Goal: Task Accomplishment & Management: Complete application form

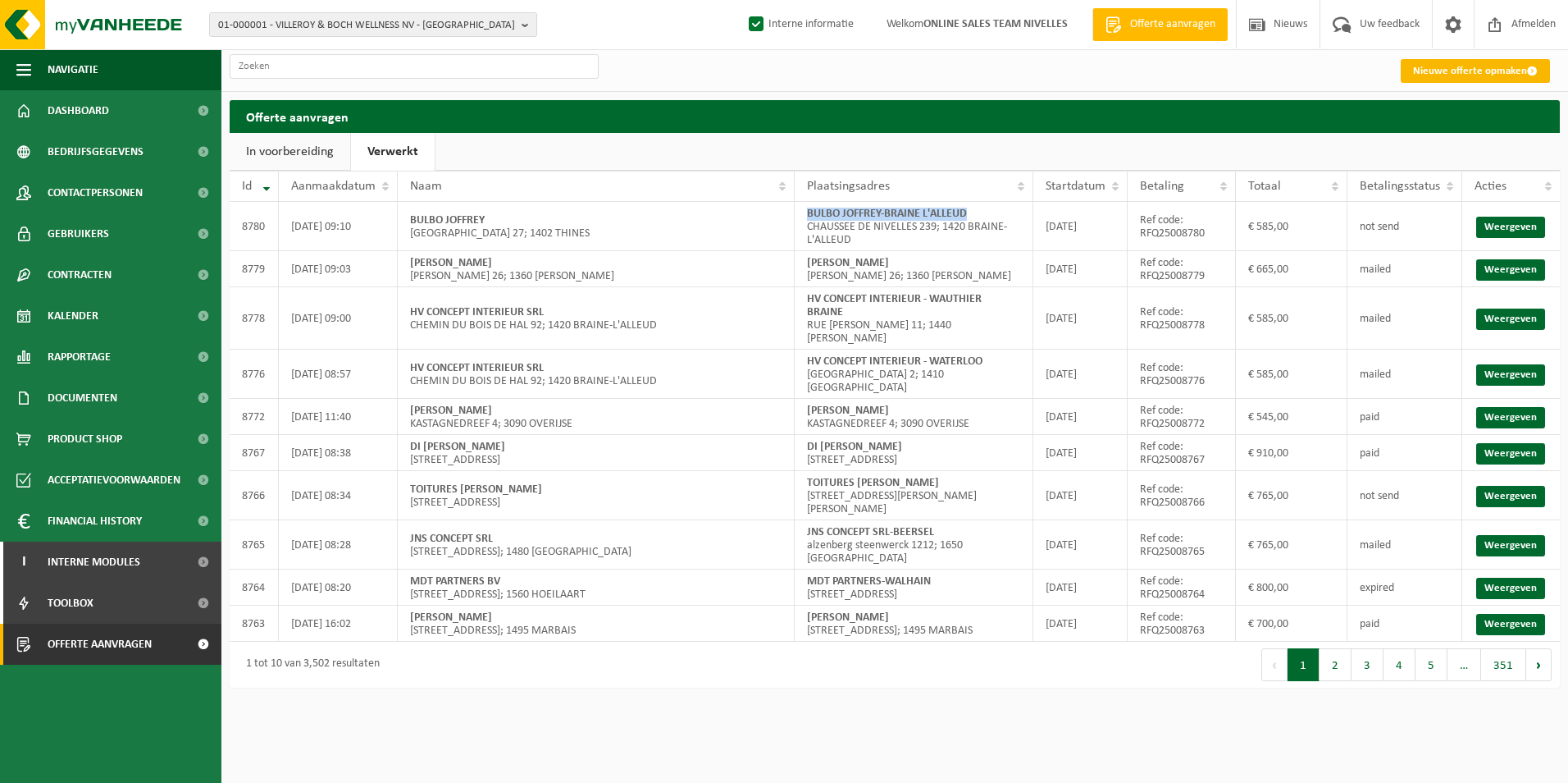
click at [1457, 73] on link "Nieuwe offerte opmaken" at bounding box center [1476, 71] width 149 height 24
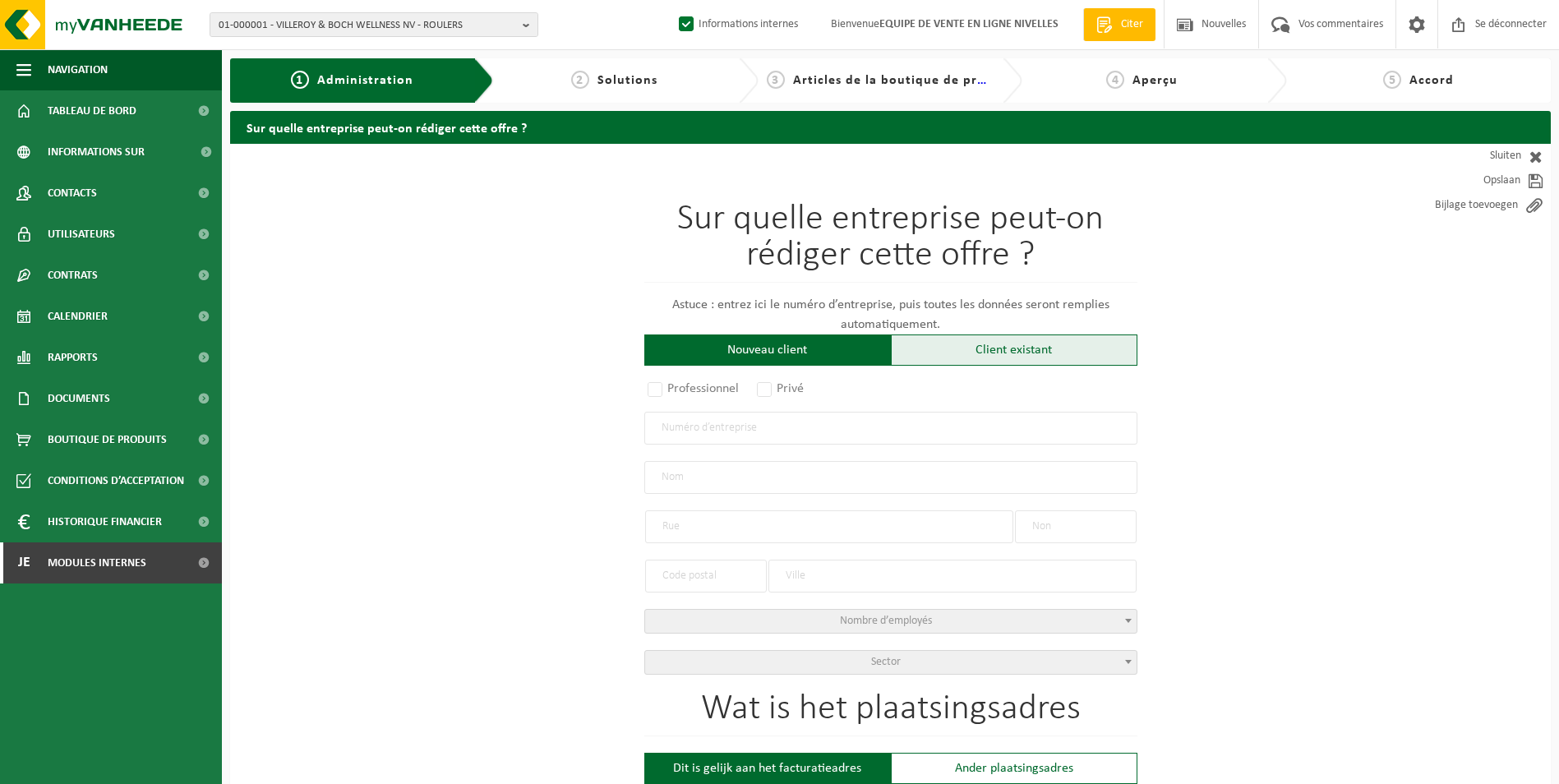
click at [969, 358] on div "Client existant" at bounding box center [1014, 350] width 247 height 31
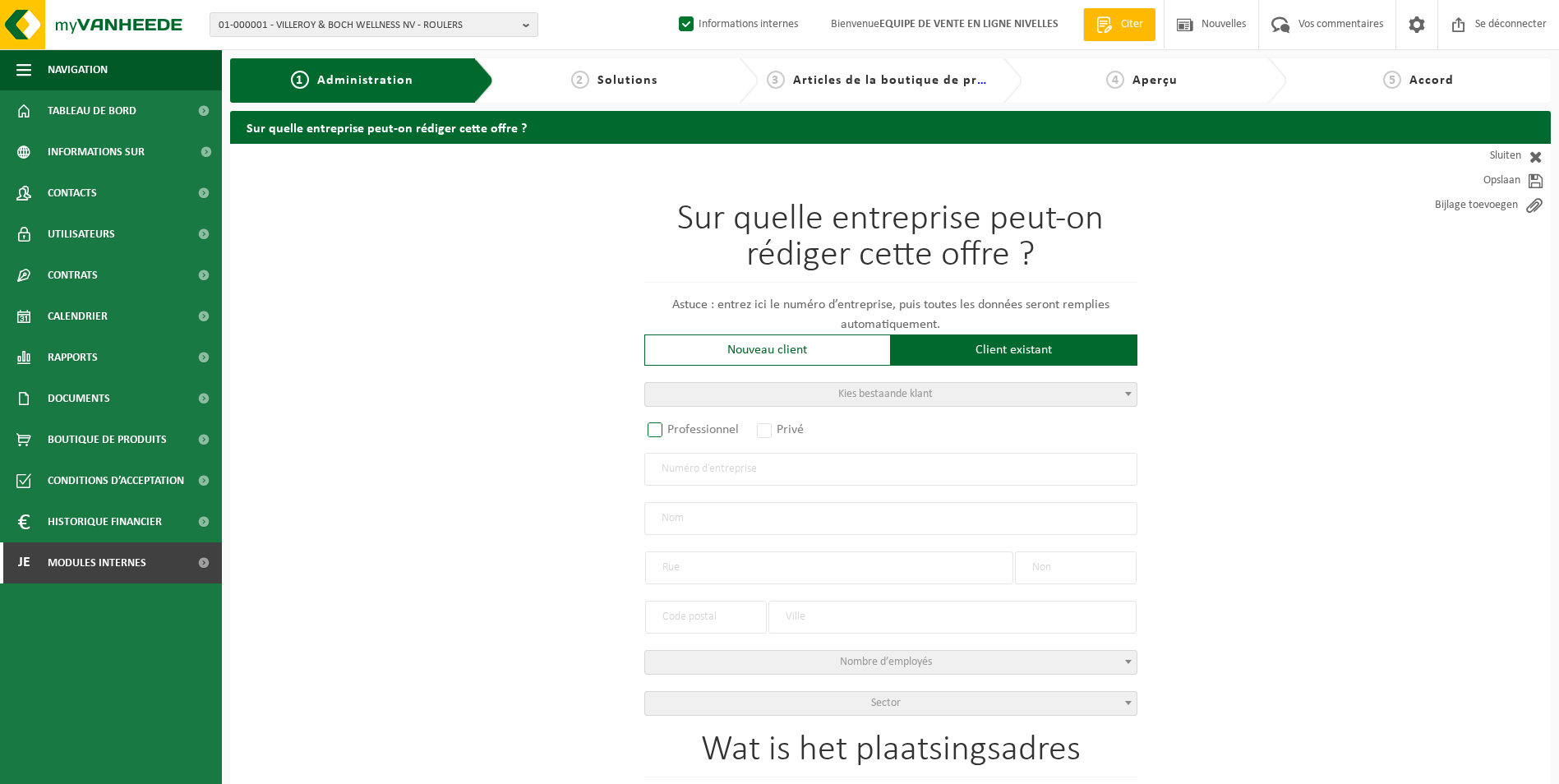
click at [708, 429] on label "Professionnel" at bounding box center [695, 429] width 100 height 23
click at [683, 429] on input "Professionnel" at bounding box center [677, 431] width 11 height 11
radio input "true"
click at [748, 481] on input "text" at bounding box center [891, 469] width 493 height 33
type input "0400427777"
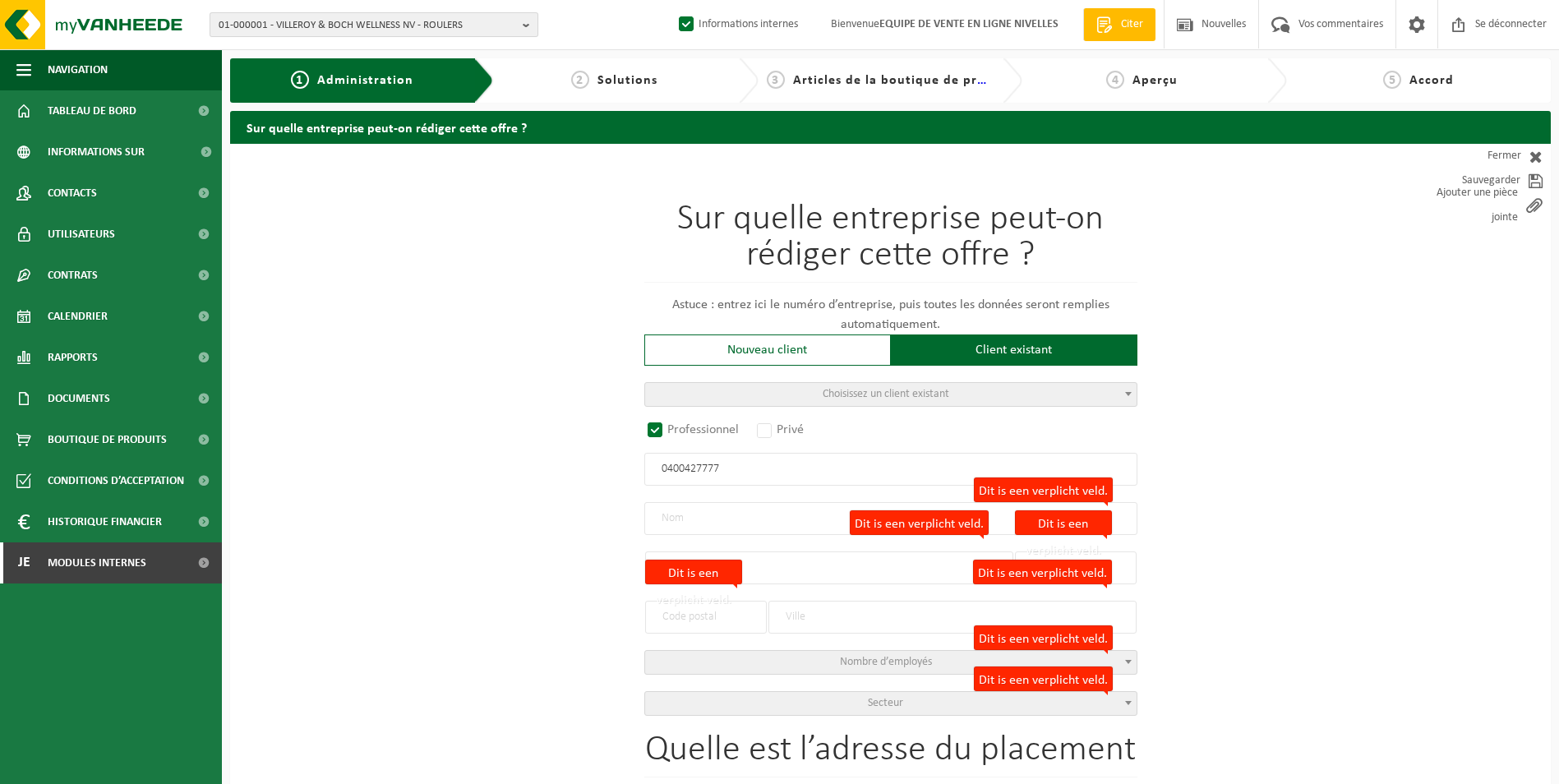
radio input "false"
select select
type input "MAGER SRL"
type input "CHAUSSÉE DE BOONDAEL"
type input "385"
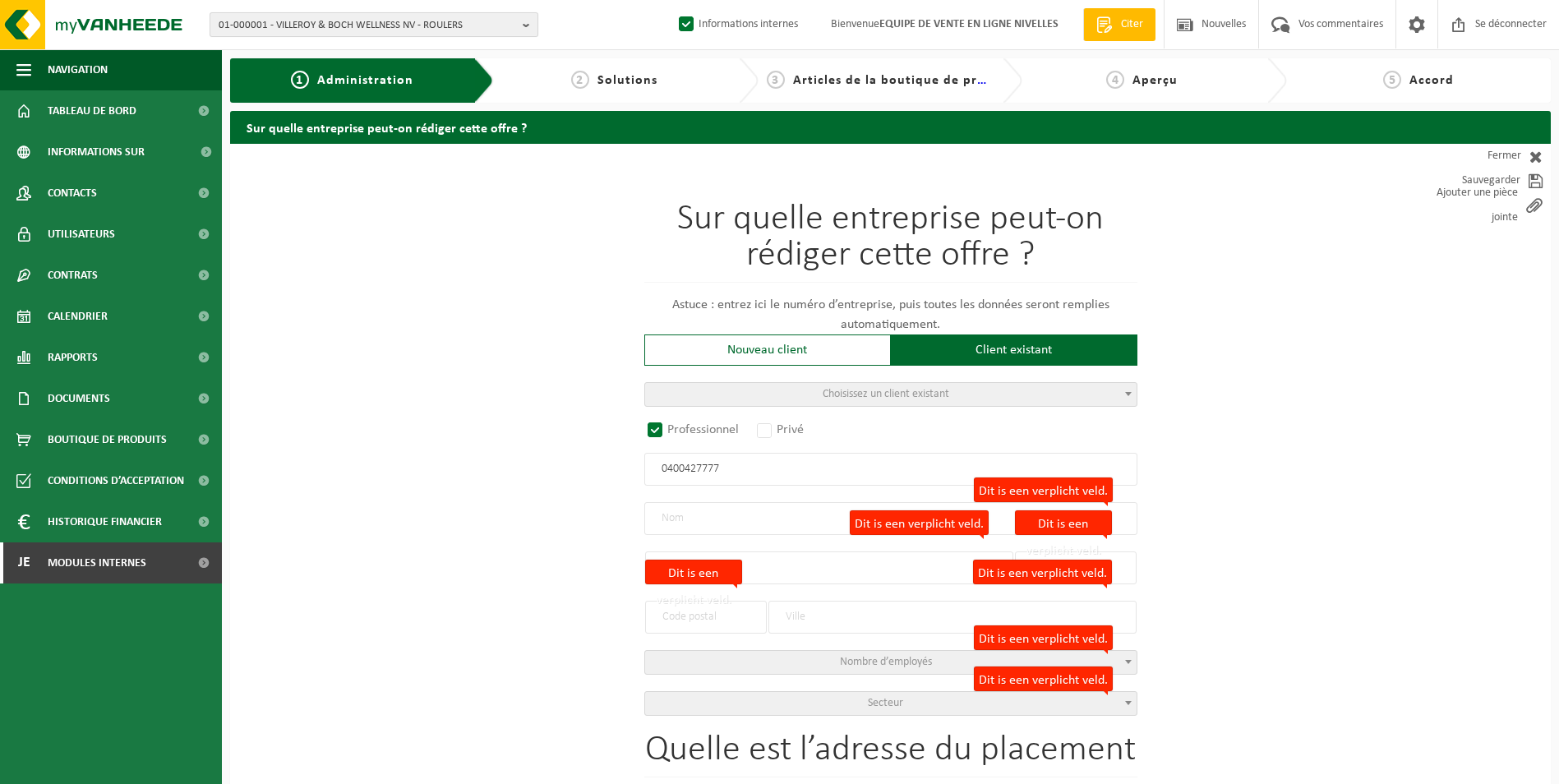
type input "1050"
type input "IXELLES"
type input "2000829787"
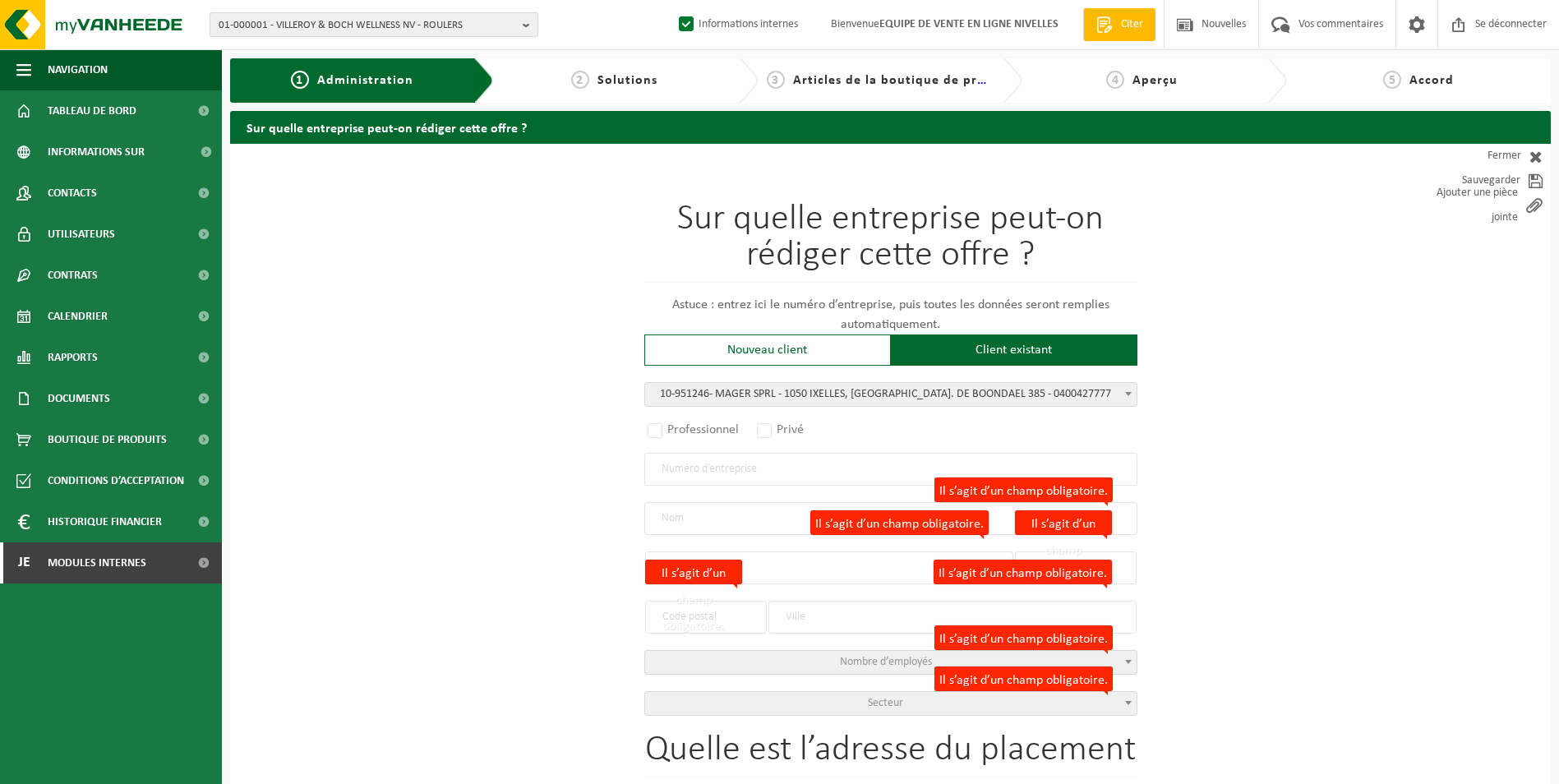
radio input "true"
select select "145792"
type input "0400.427.777"
type input "MAGER SPRL"
type input "CH. DE BOONDAEL"
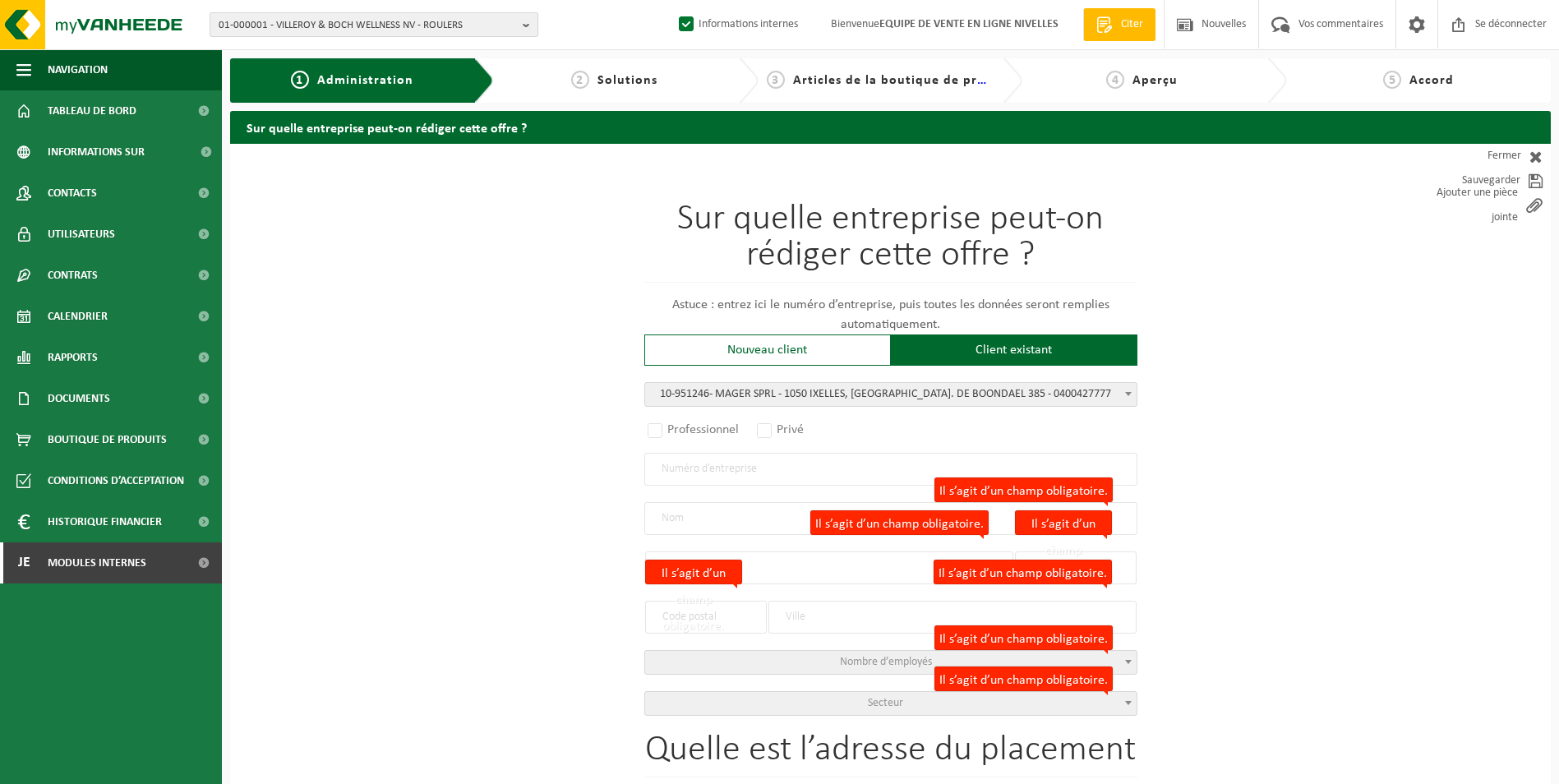
type input "385"
type input "1050"
type input "IXELLES"
select select "11"
type input "MAGER SPRL"
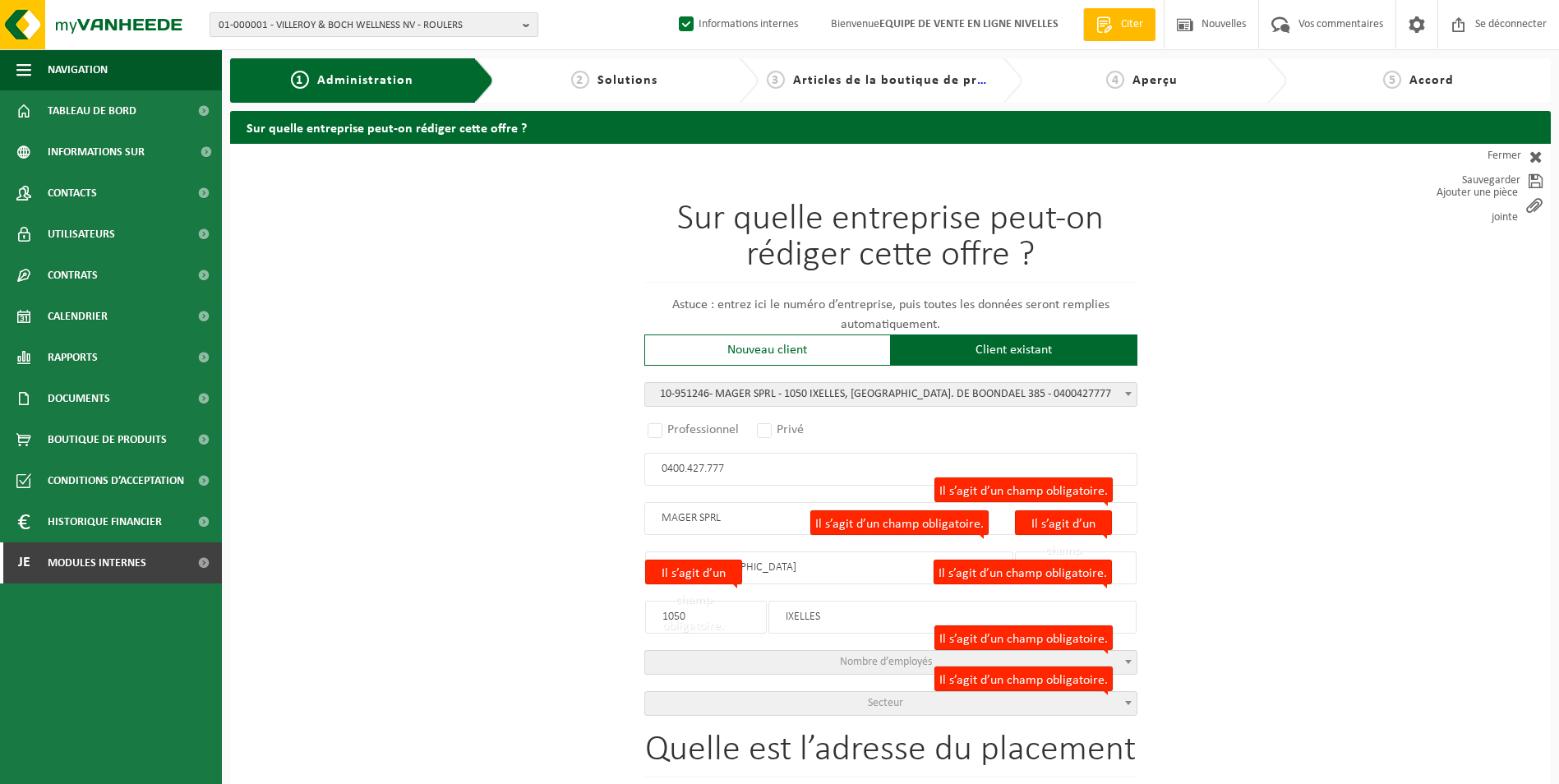
type input "CH. DE BOONDAEL"
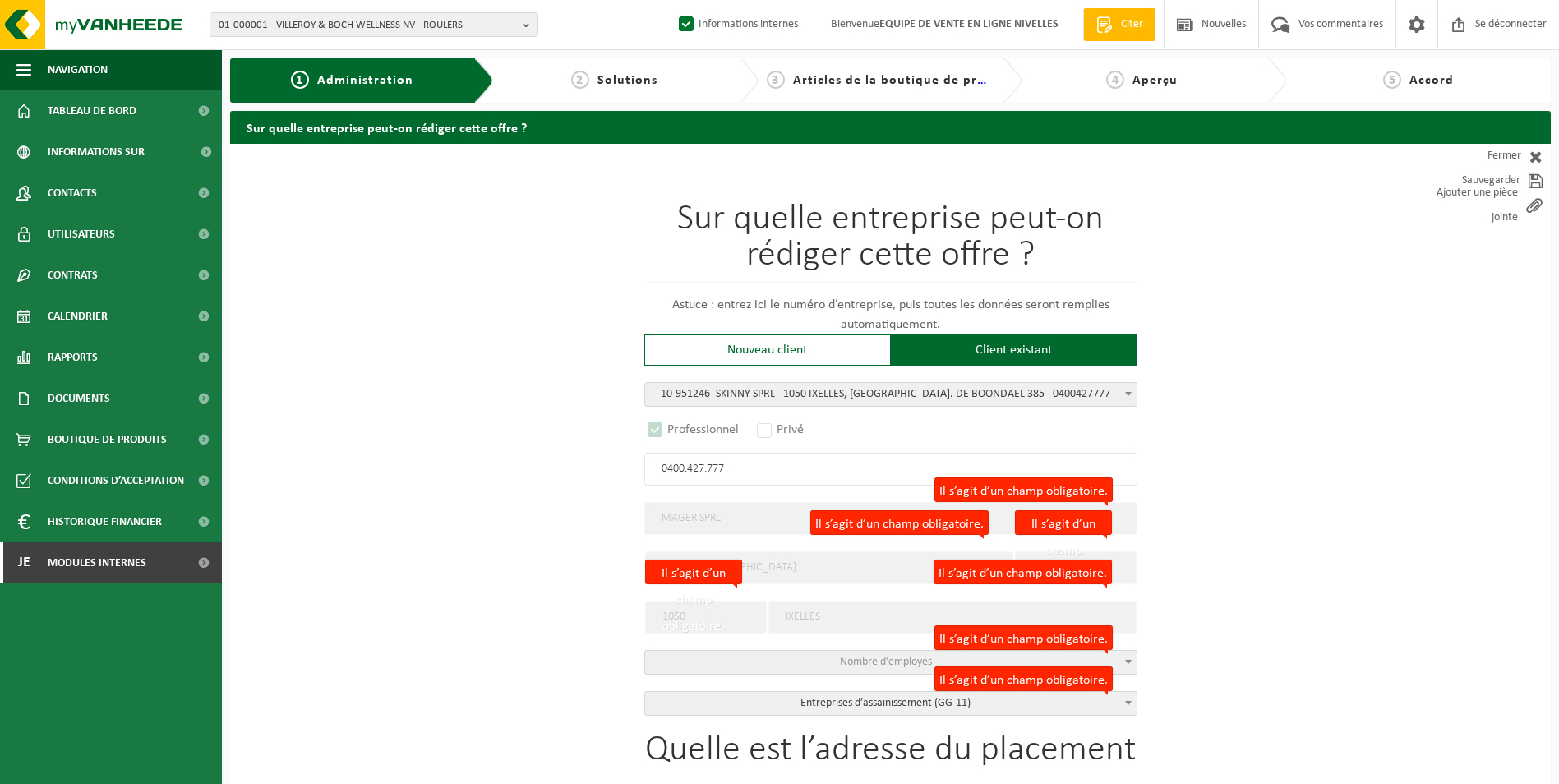
select select "D"
select select
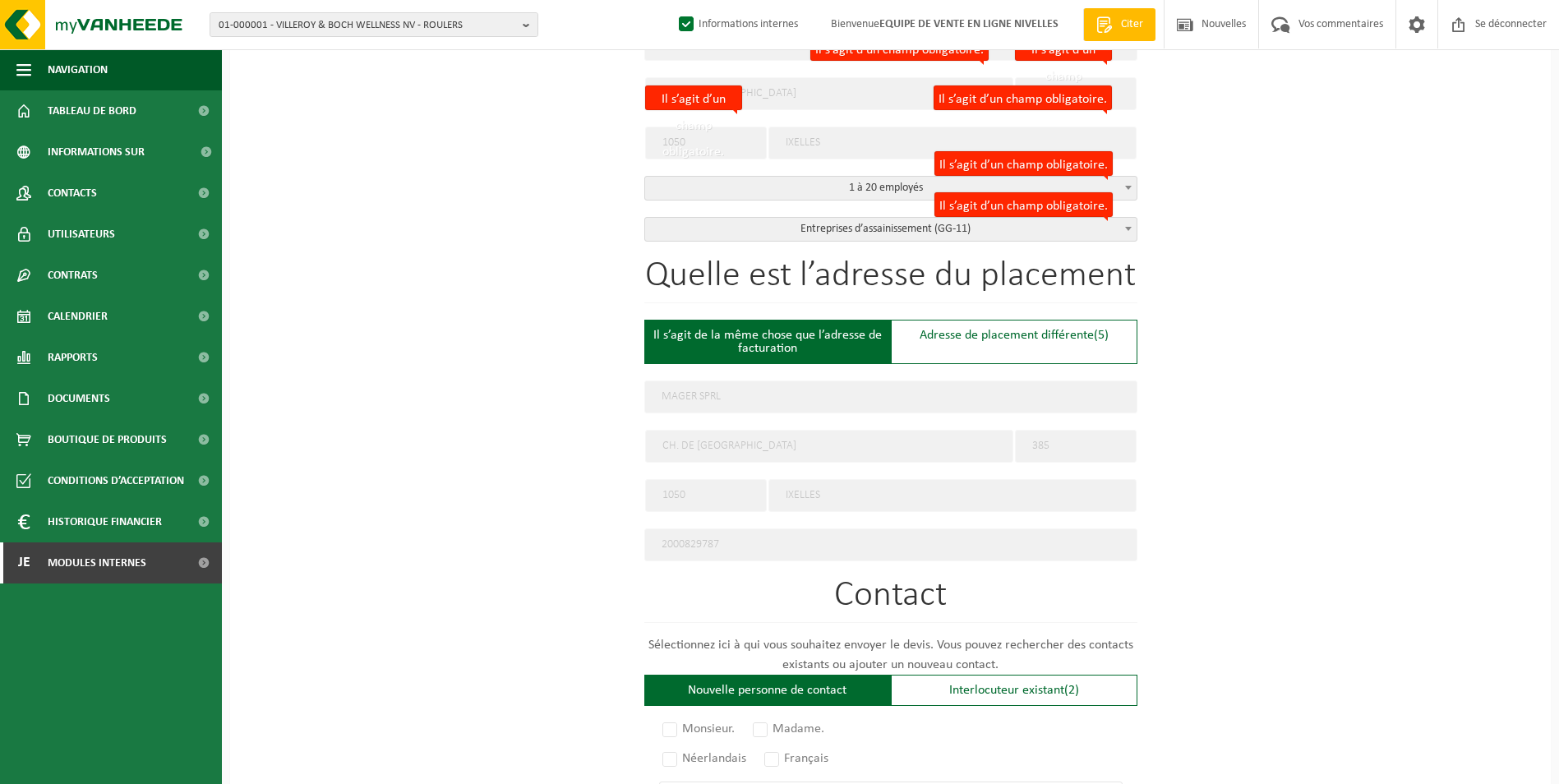
scroll to position [493, 0]
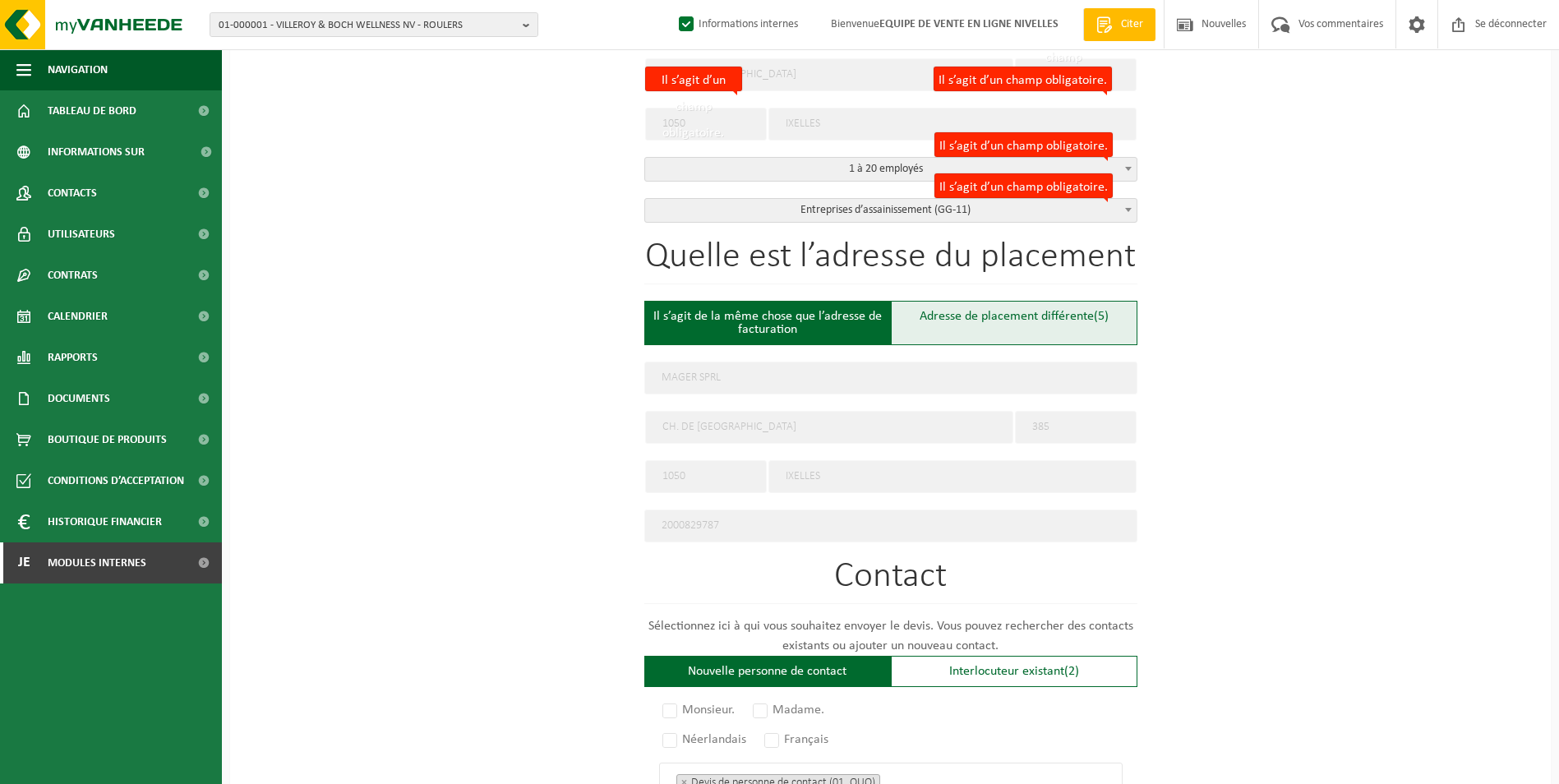
click at [1017, 320] on div "Adresse de placement différente (5)" at bounding box center [1014, 323] width 247 height 44
type input "Werf -"
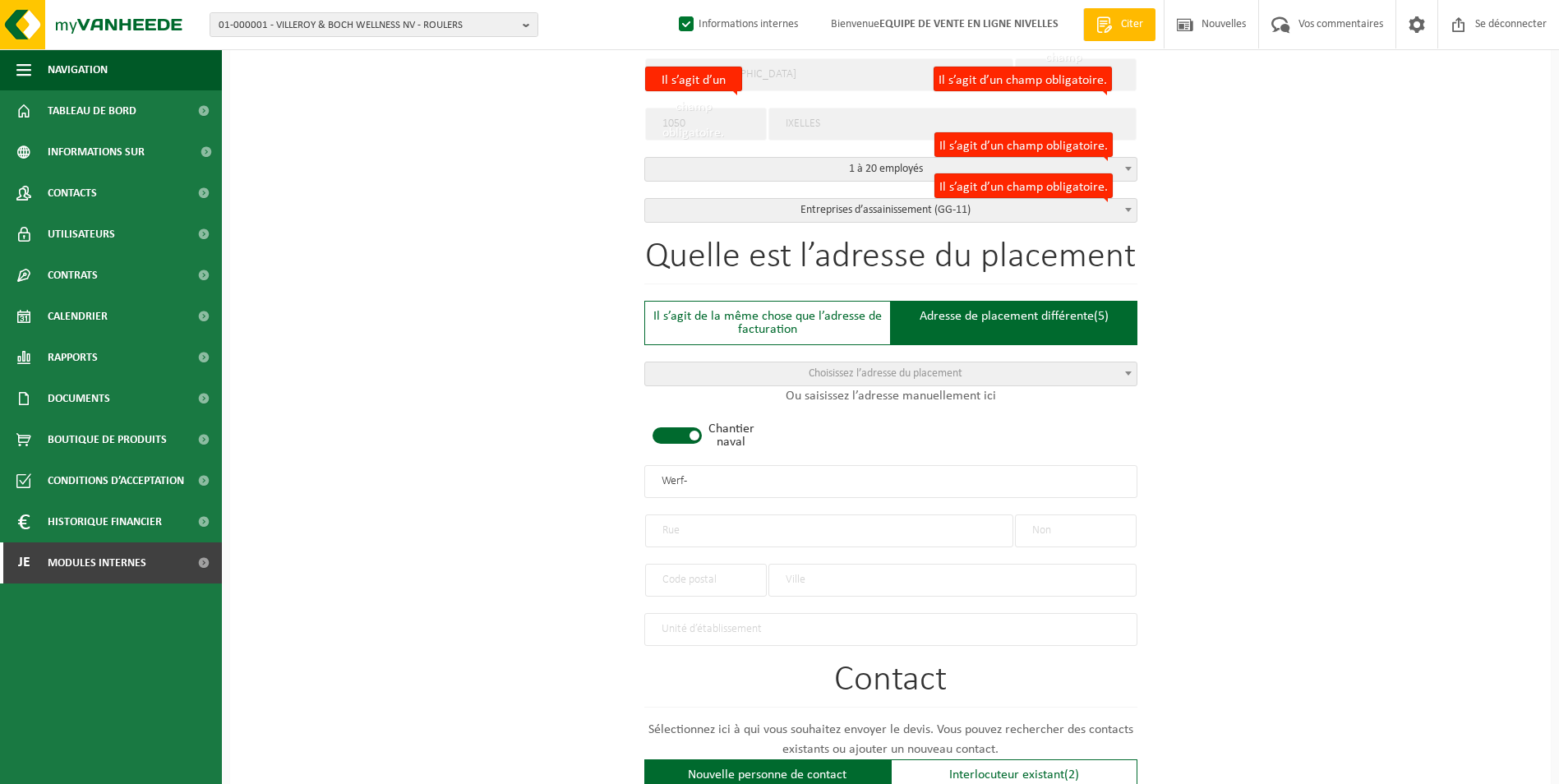
click at [684, 436] on span at bounding box center [677, 436] width 49 height 17
click at [738, 548] on div at bounding box center [707, 572] width 122 height 49
click at [741, 533] on input "text" at bounding box center [829, 531] width 369 height 33
click at [679, 527] on input "RUE SAINT MARTIN" at bounding box center [829, 531] width 369 height 33
type input "ALLEE SAINT MARTIN"
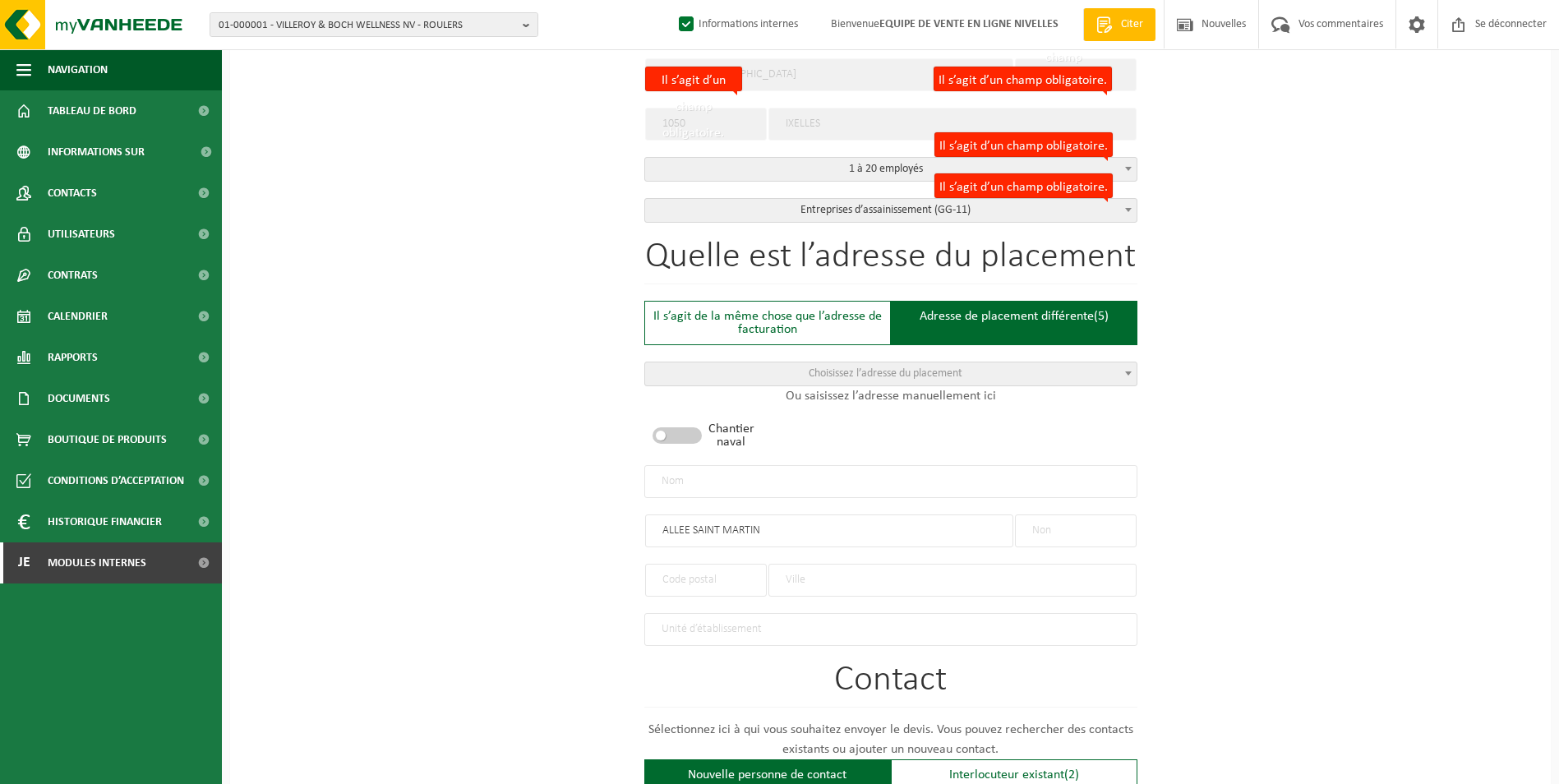
click at [1070, 531] on input "text" at bounding box center [1076, 531] width 122 height 33
type input "11"
click at [880, 565] on input "text" at bounding box center [952, 580] width 369 height 33
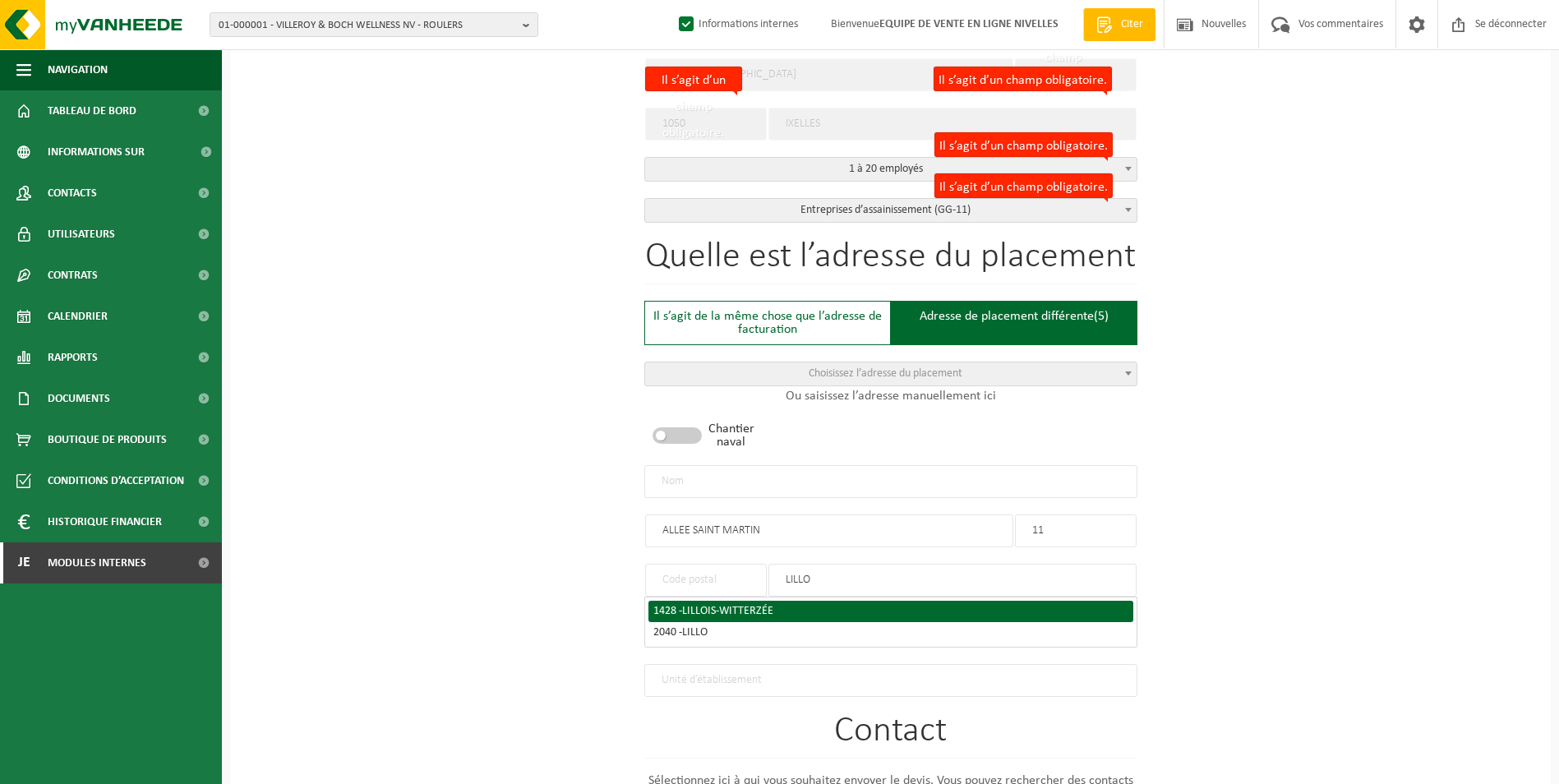
type input "LILLO"
click at [763, 605] on span "LILLOIS-WITTERZÉE" at bounding box center [728, 610] width 91 height 12
type input "1428"
type input "LILLOIS-WITTERZÉE"
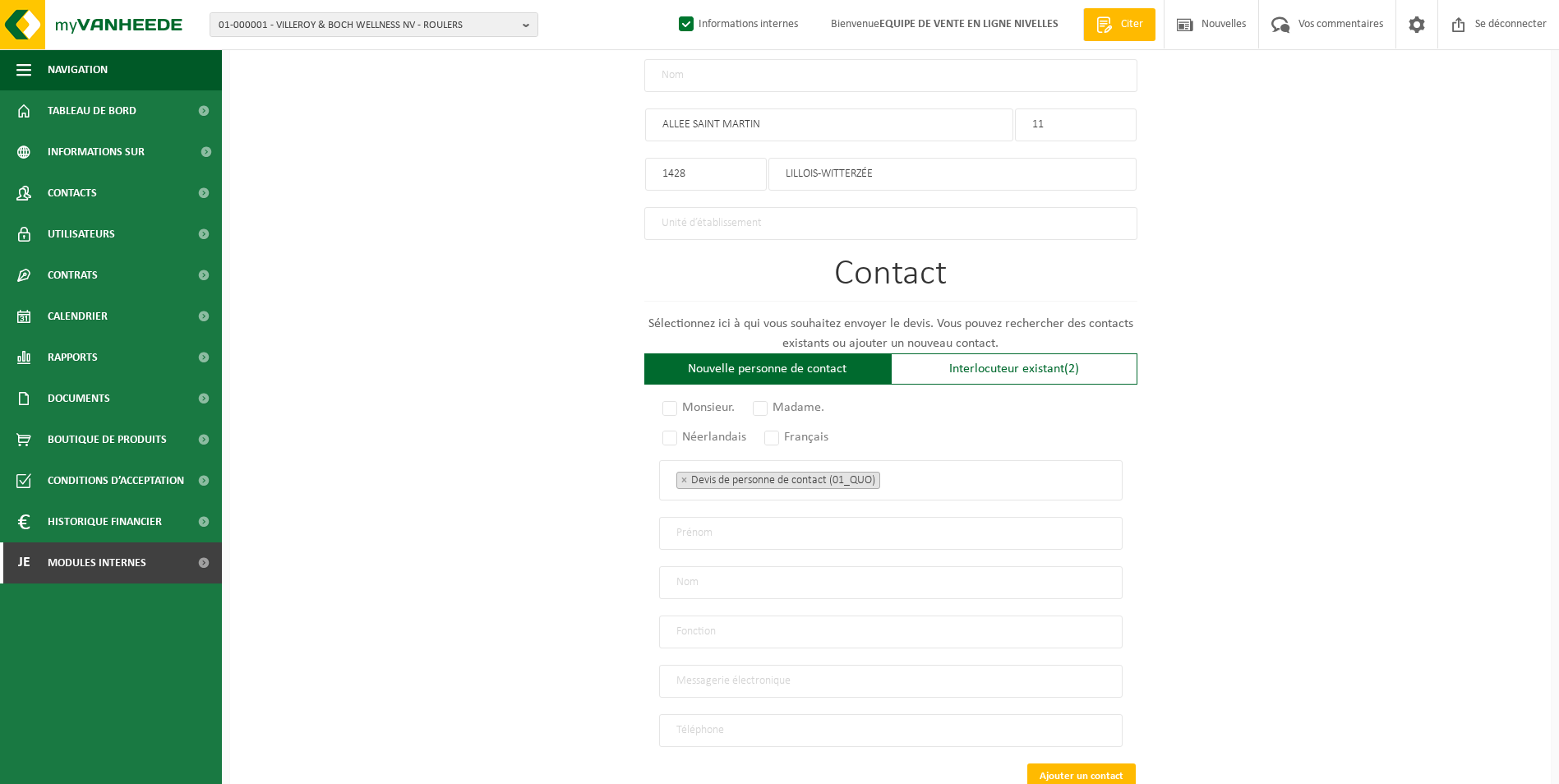
scroll to position [986, 0]
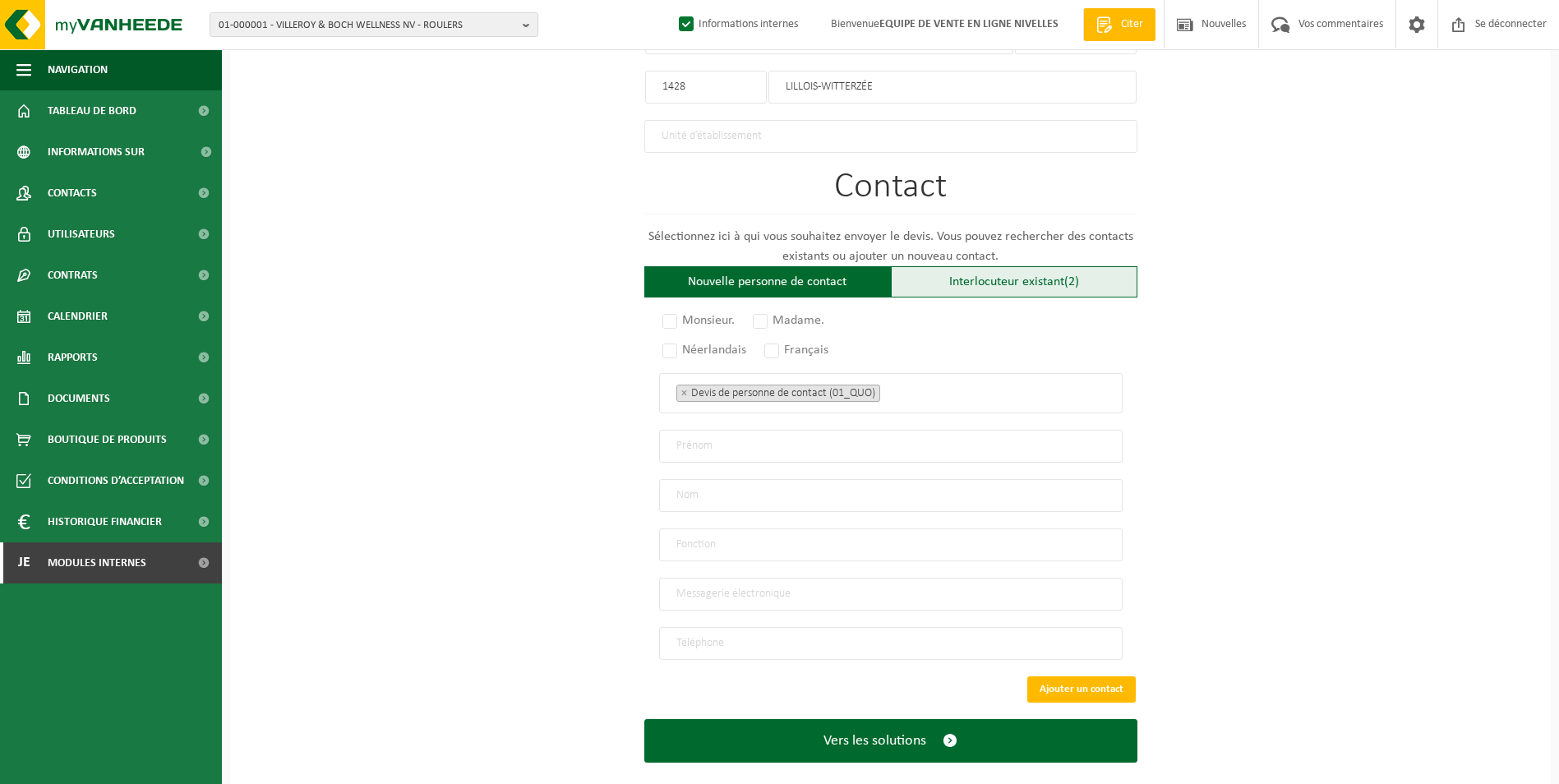
click at [960, 275] on font "Interlocuteur existant" at bounding box center [1007, 282] width 115 height 13
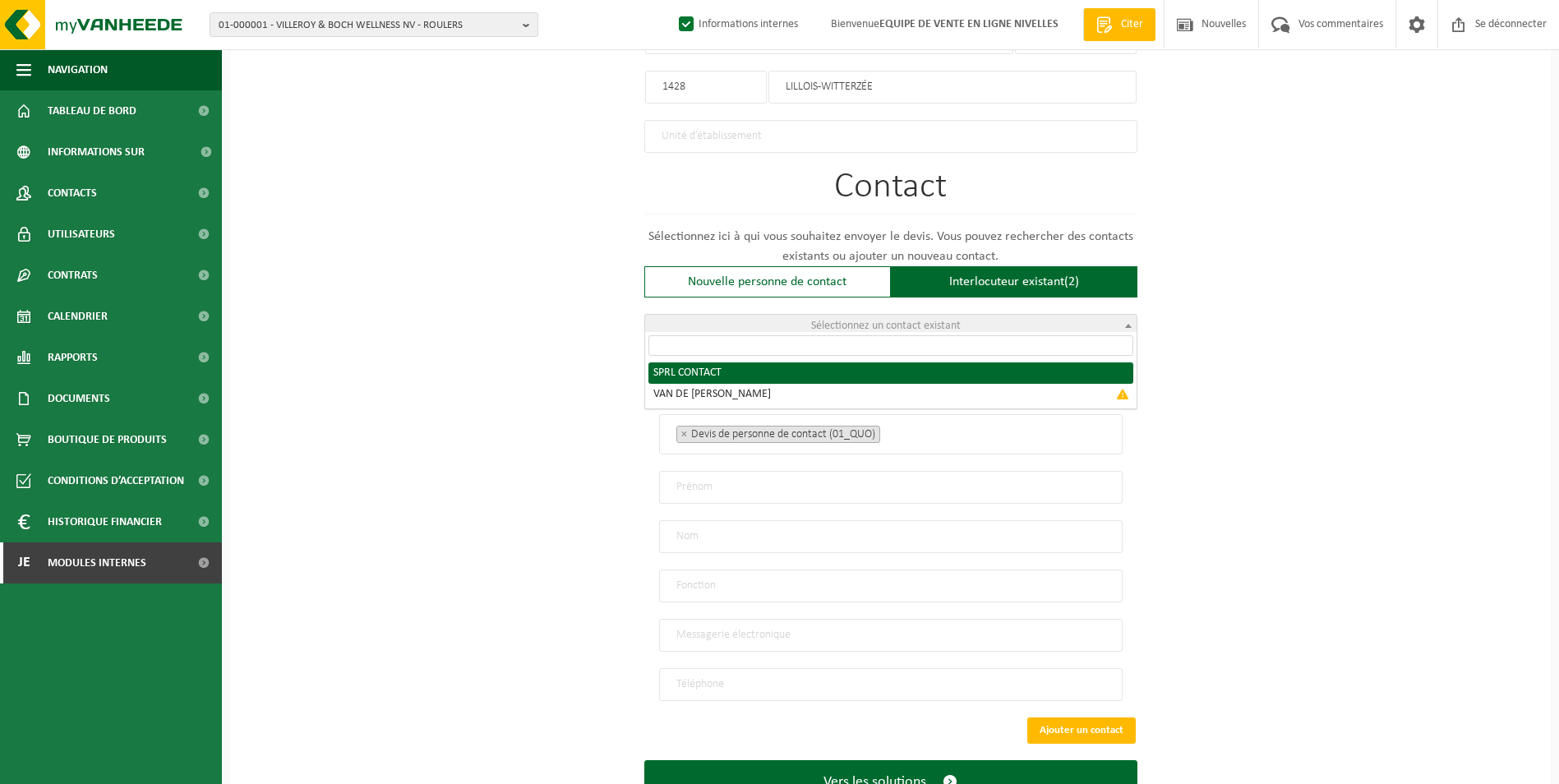
click at [877, 320] on span "Sélectionnez un contact existant" at bounding box center [886, 325] width 150 height 12
radio input "true"
select select "{"code":"10-951247","firstname":"CONTACT","surname":"SPRL","gender":"Unknown","…"
type input "CONTACT"
type input "SPRL"
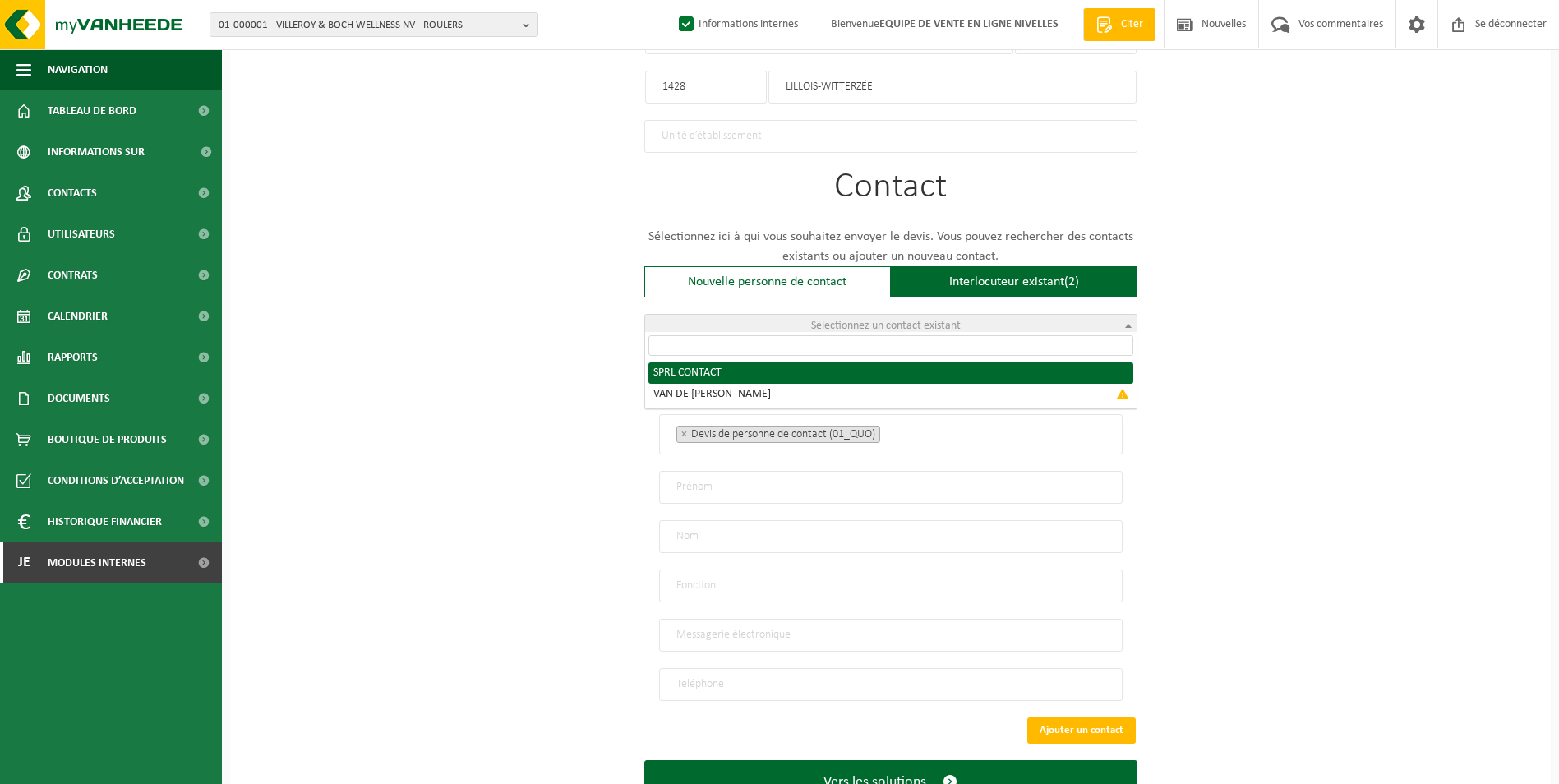
type input "magersprl@gmail.com"
type input "0477/522314"
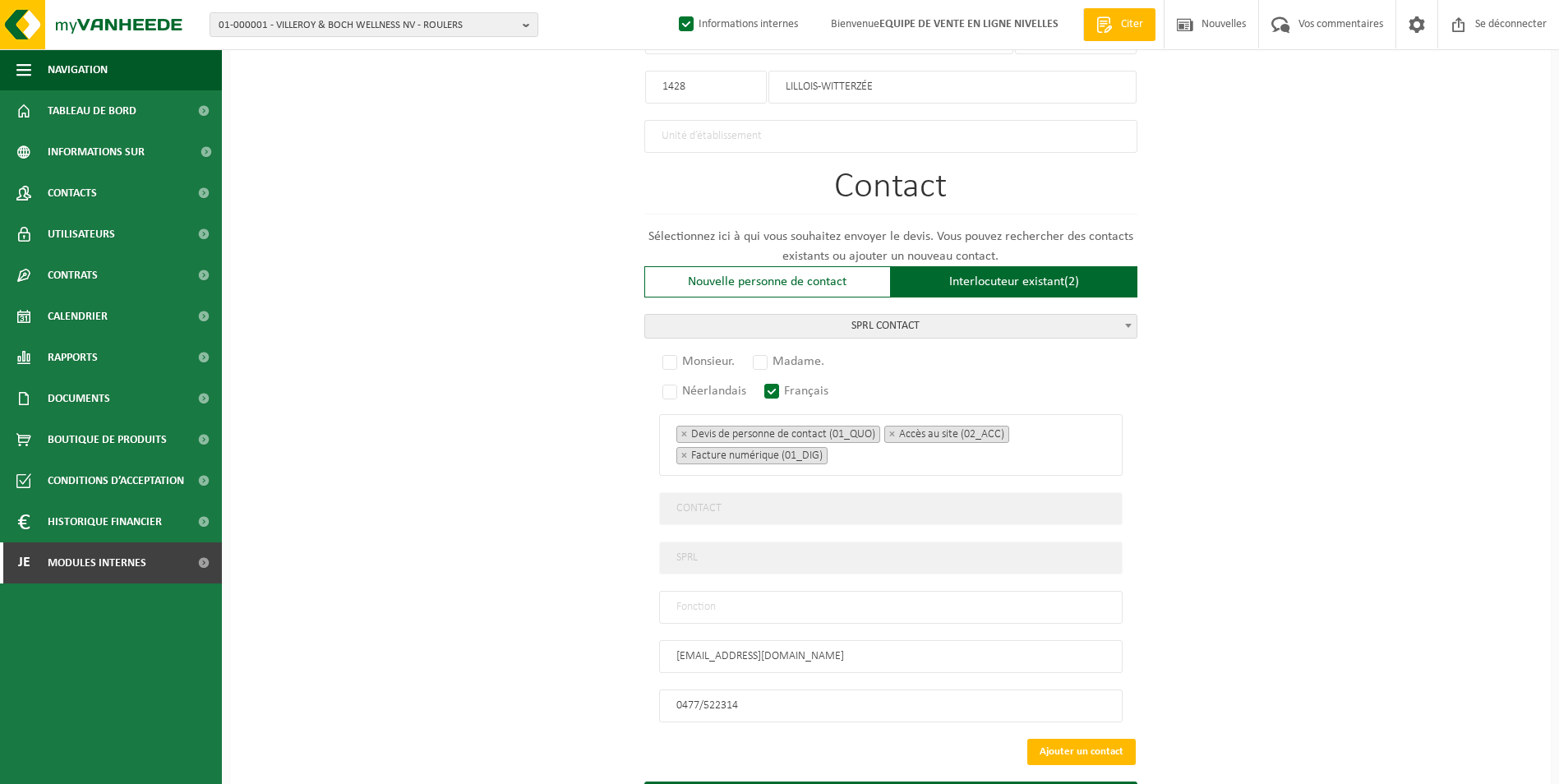
scroll to position [1064, 0]
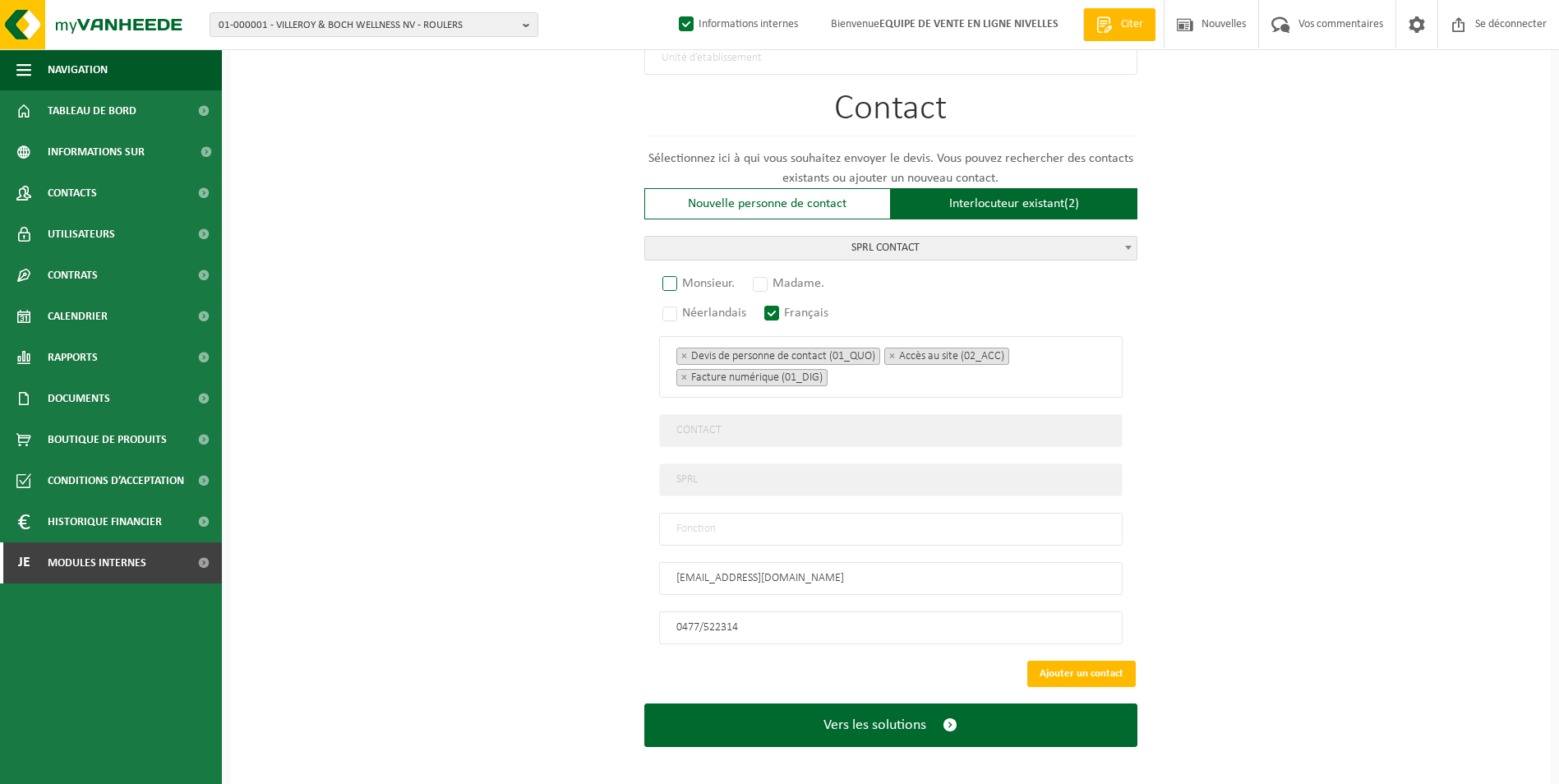
click at [682, 280] on label "Monsieur." at bounding box center [699, 283] width 80 height 23
radio input "true"
click at [750, 513] on input "text" at bounding box center [891, 529] width 464 height 33
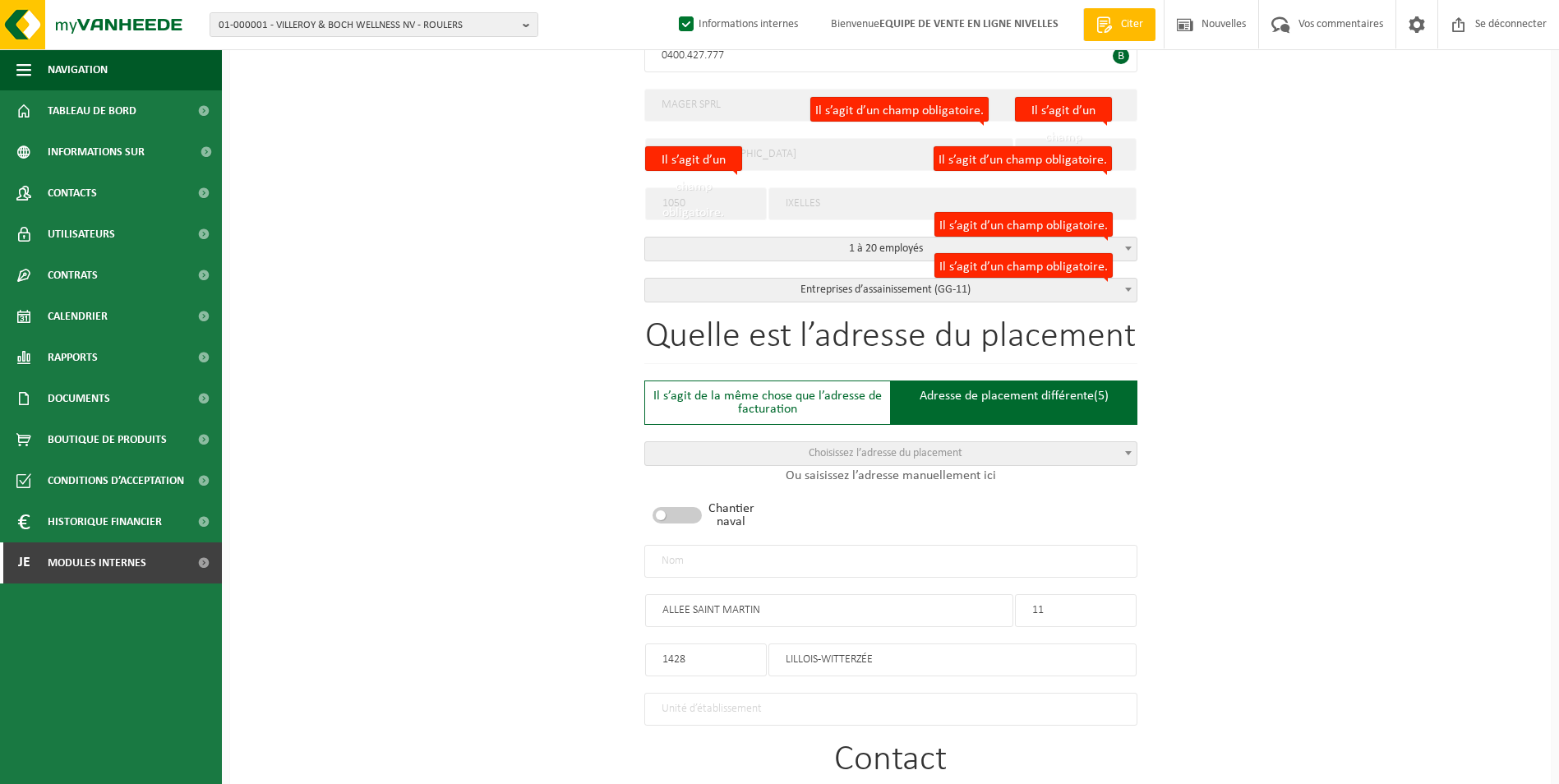
scroll to position [406, 0]
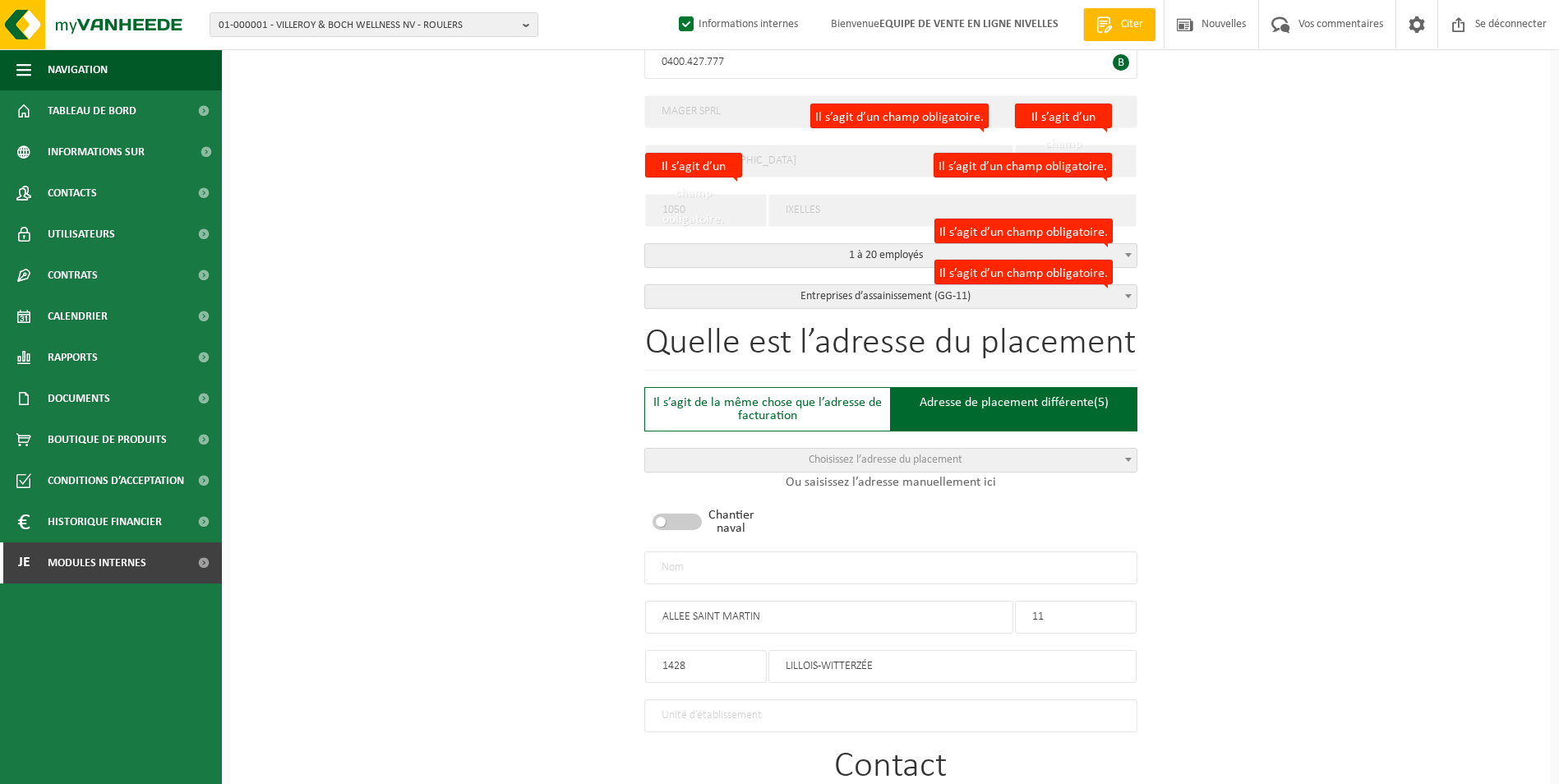
type input "CONTACT"
click at [914, 566] on input "text" at bounding box center [891, 568] width 493 height 33
type input "m"
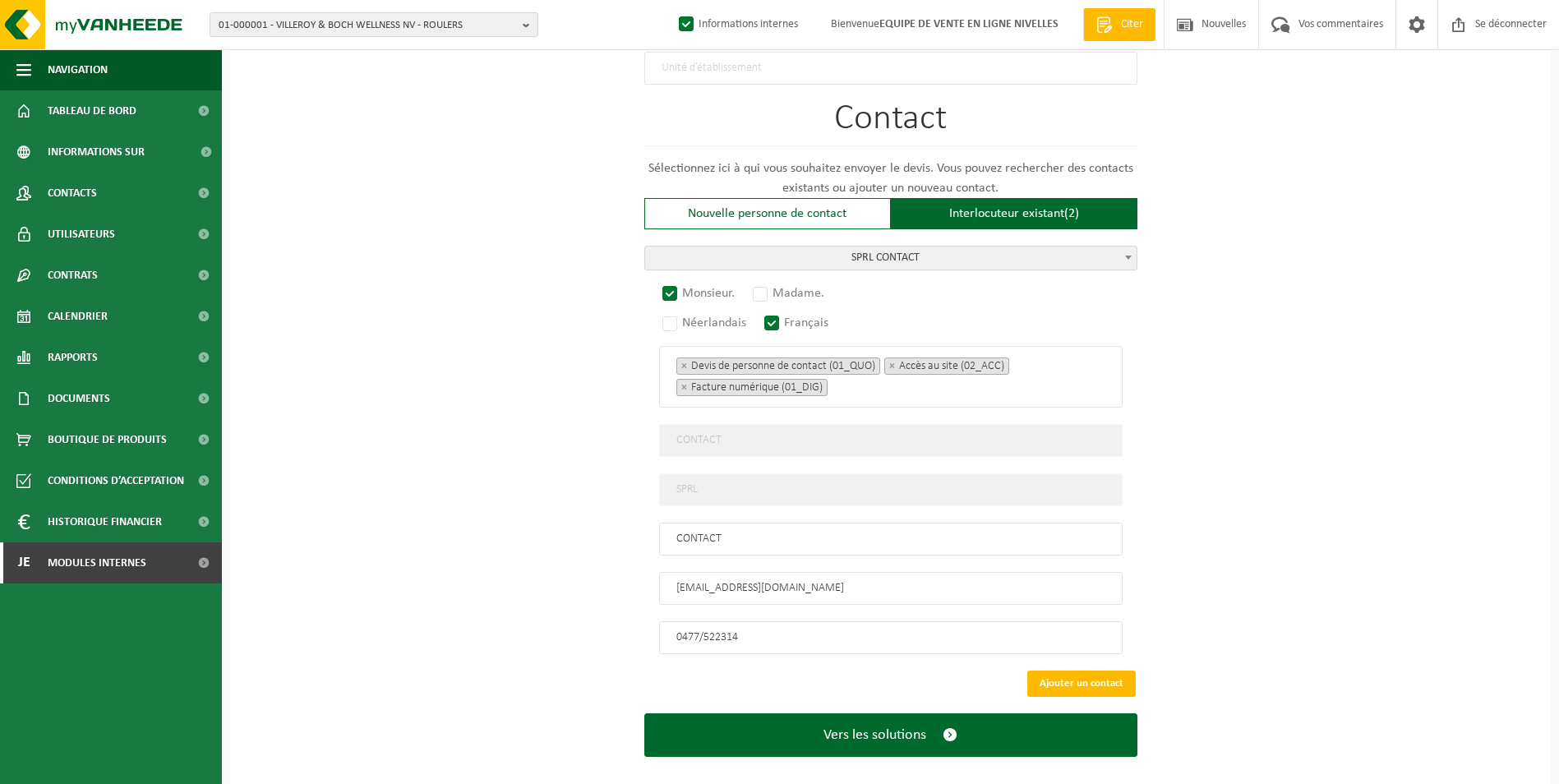
scroll to position [1064, 0]
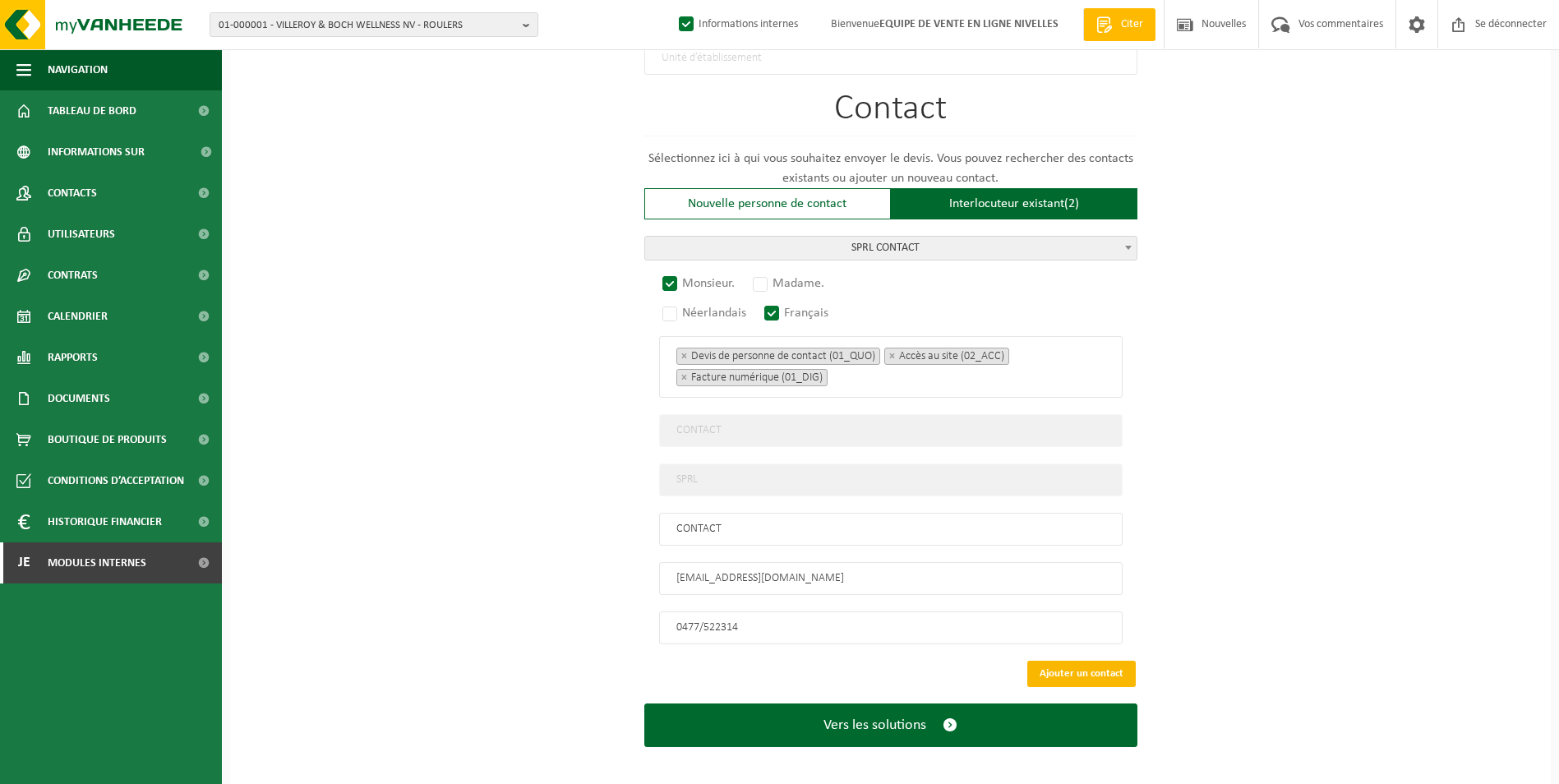
type input "MAGER SPRL-LILLOIS WITTERZEE"
click at [1082, 662] on button "Ajouter un contact" at bounding box center [1081, 673] width 108 height 26
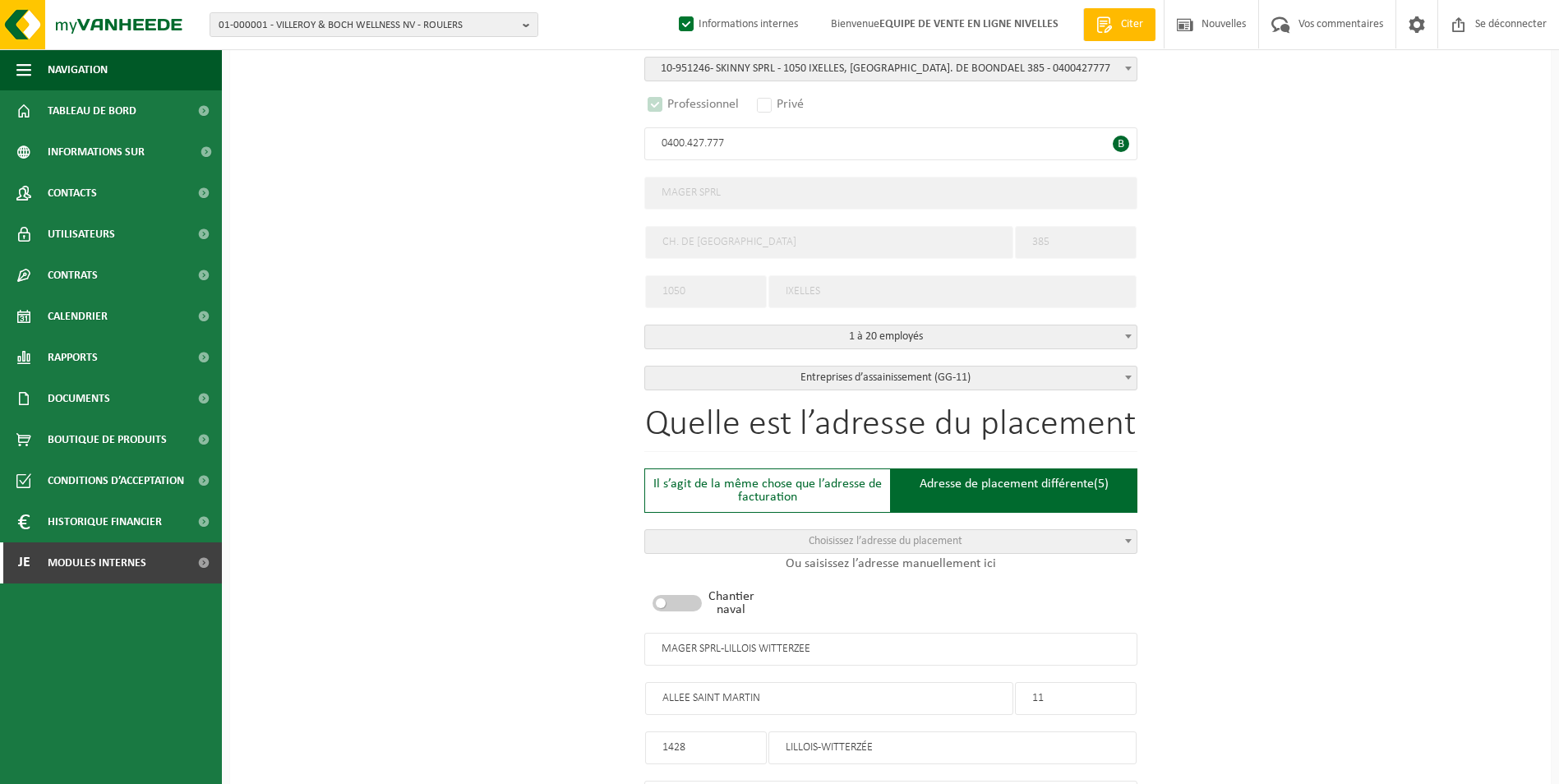
scroll to position [761, 0]
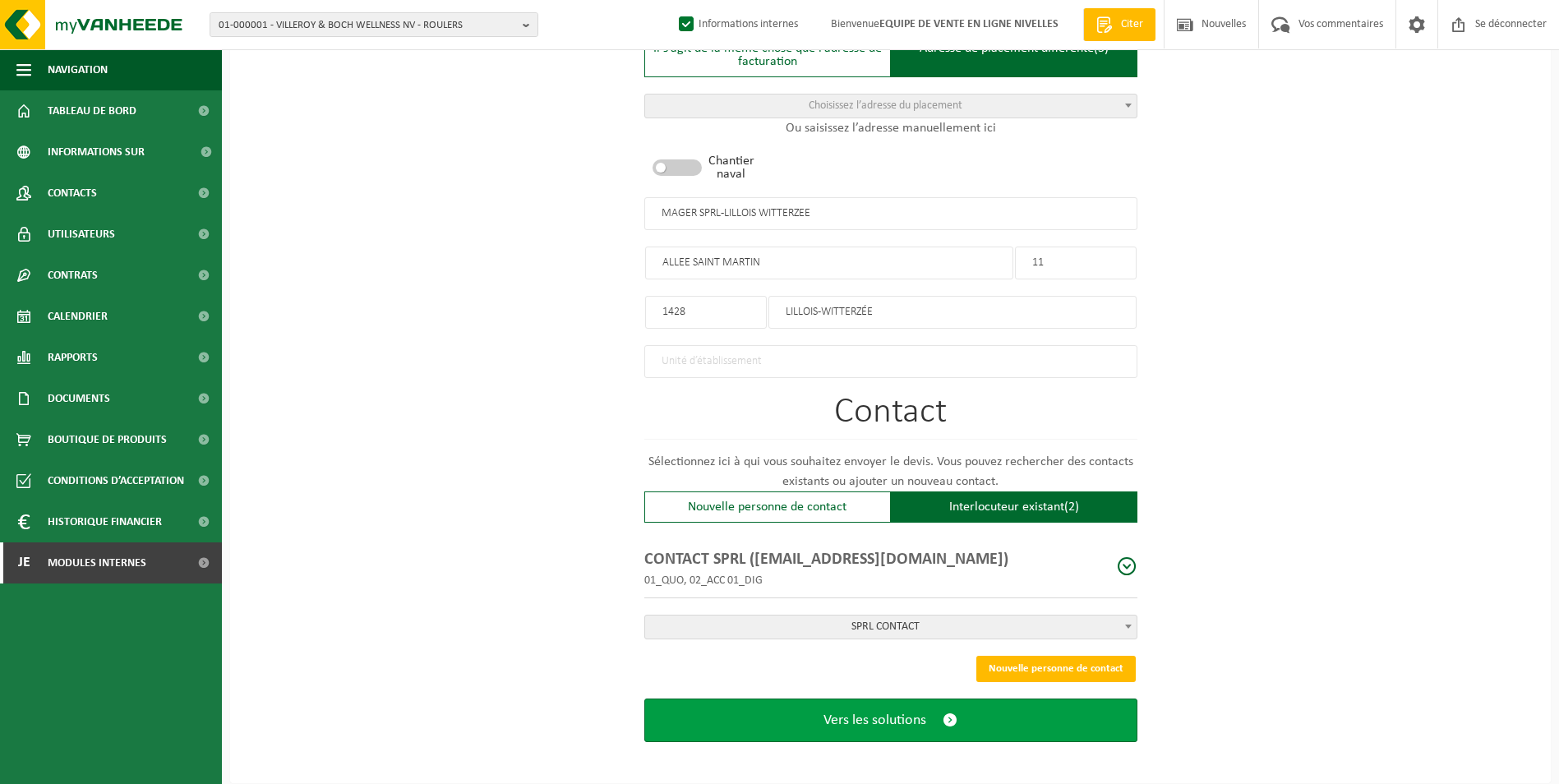
click at [899, 721] on button "Vers les solutions" at bounding box center [891, 719] width 493 height 43
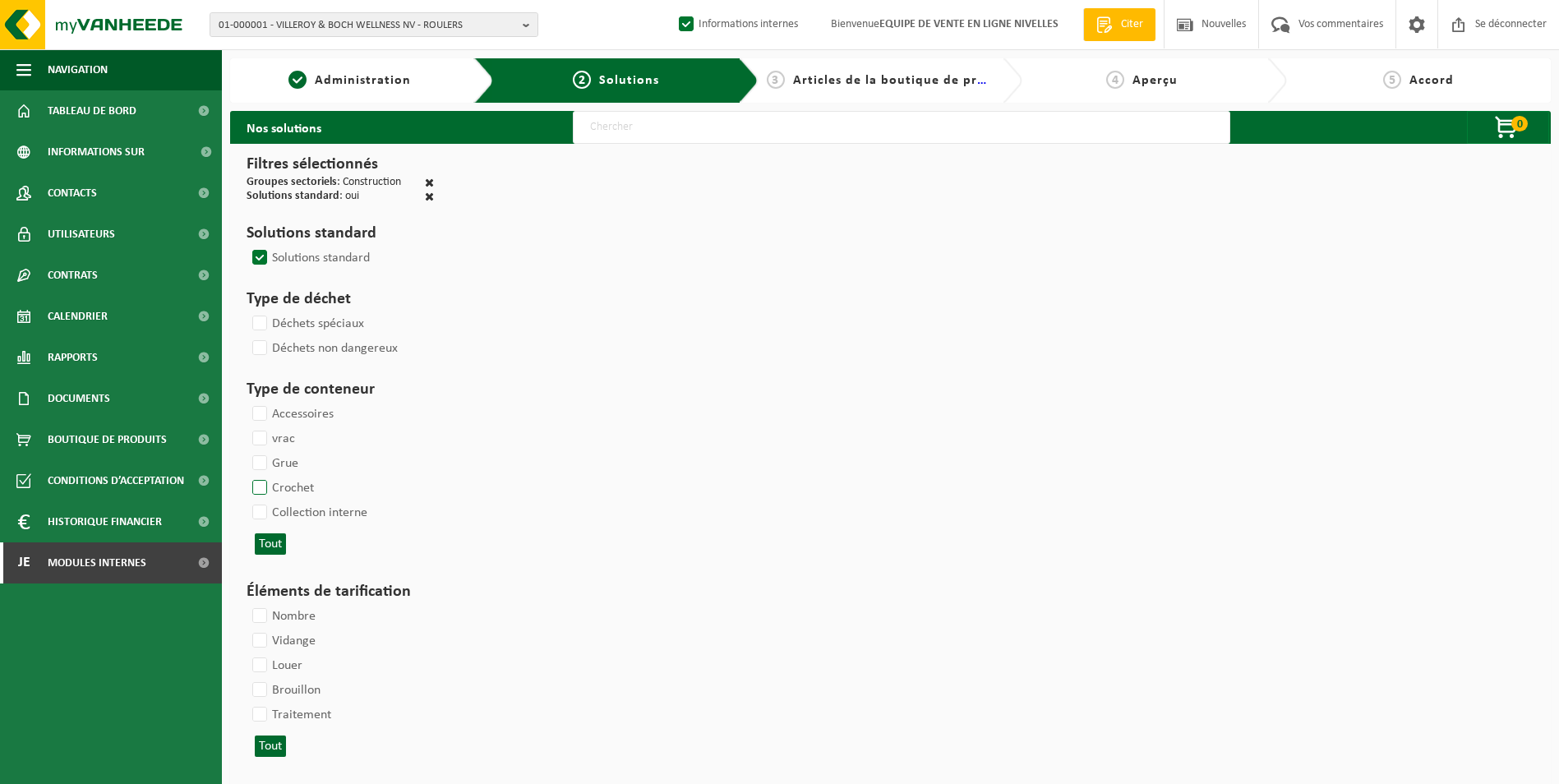
click at [262, 488] on label "Crochet" at bounding box center [282, 488] width 65 height 25
click at [247, 476] on input "Crochet" at bounding box center [246, 475] width 1 height 1
checkbox input "true"
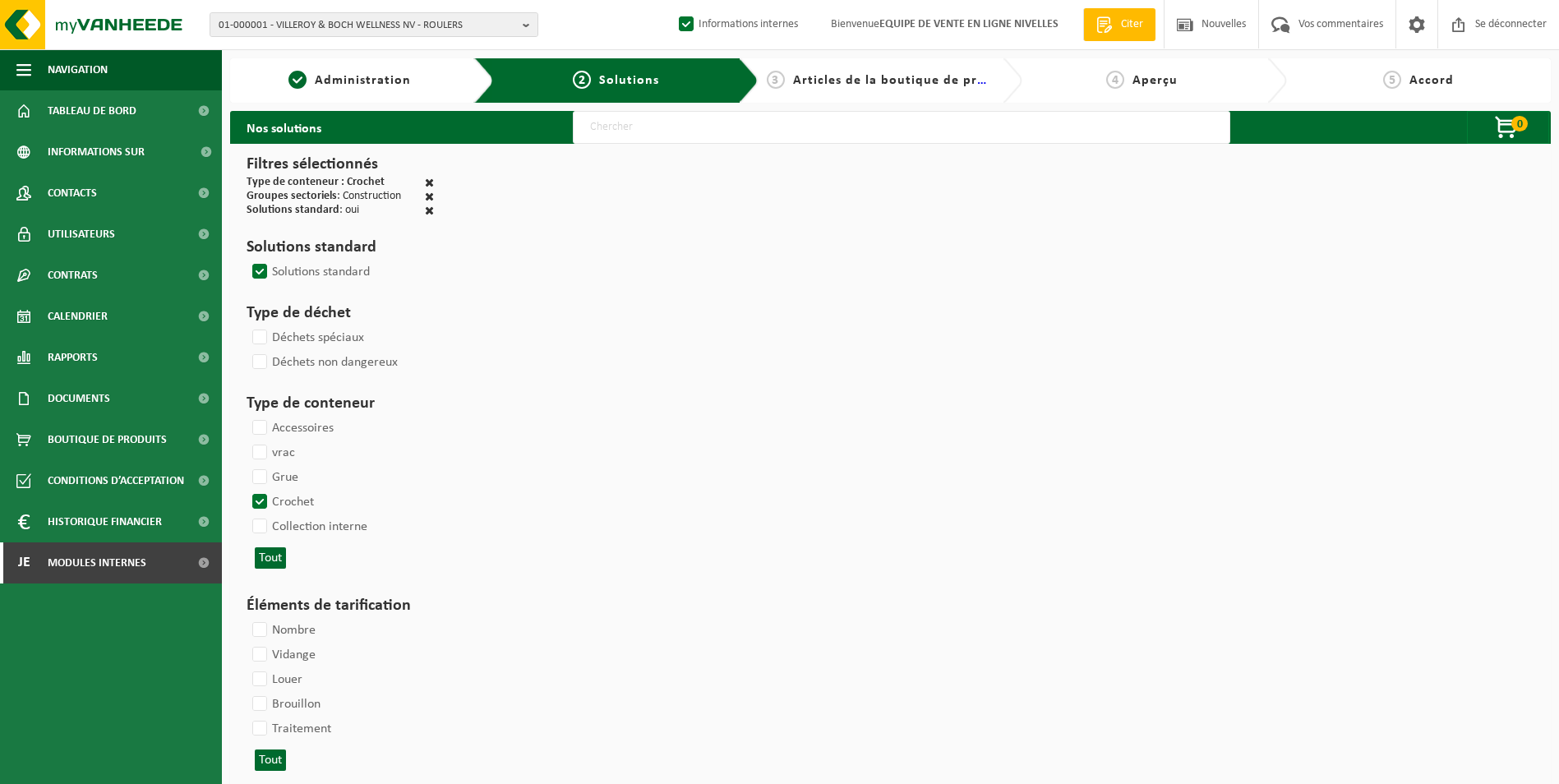
select select
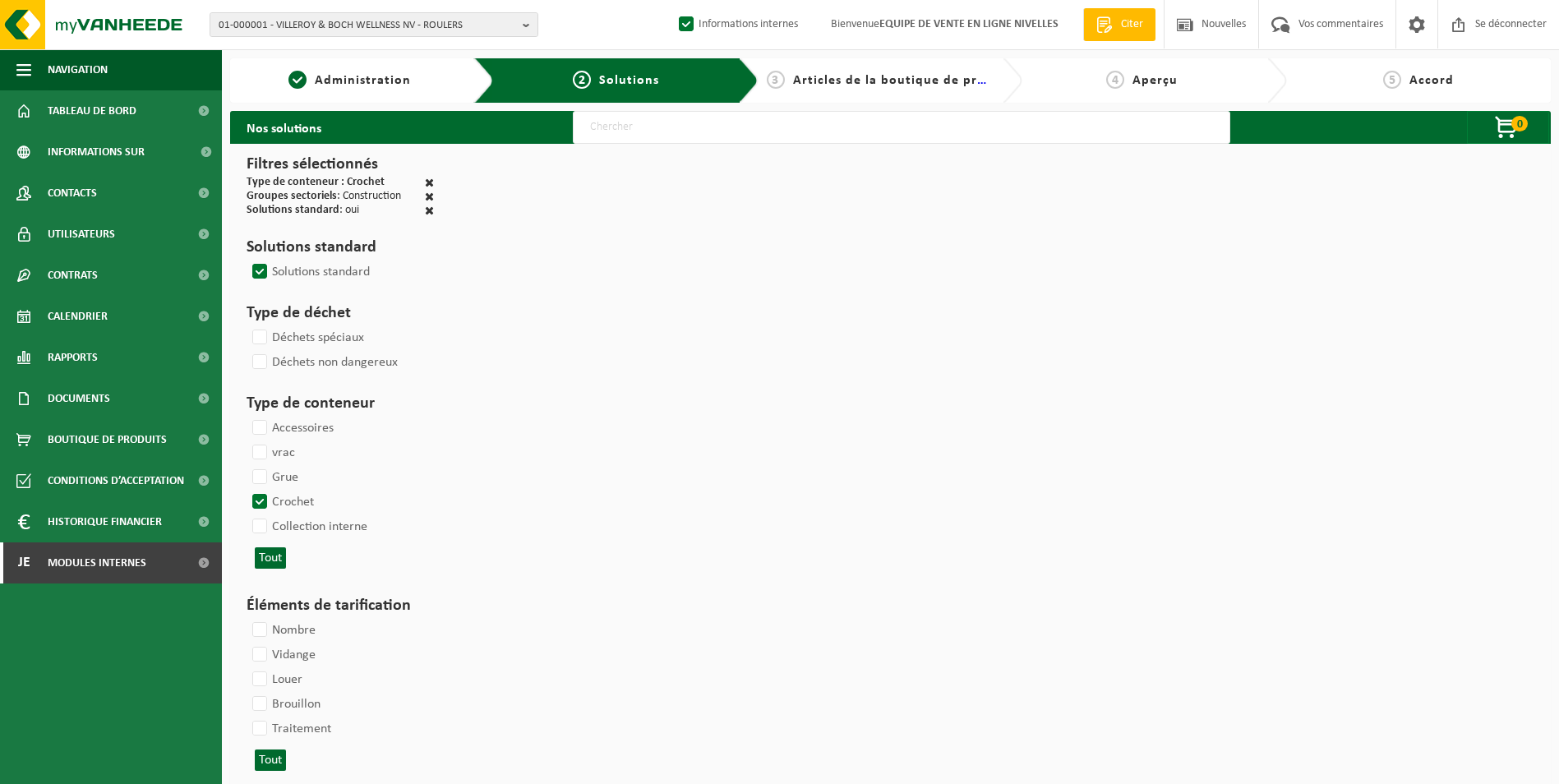
select select
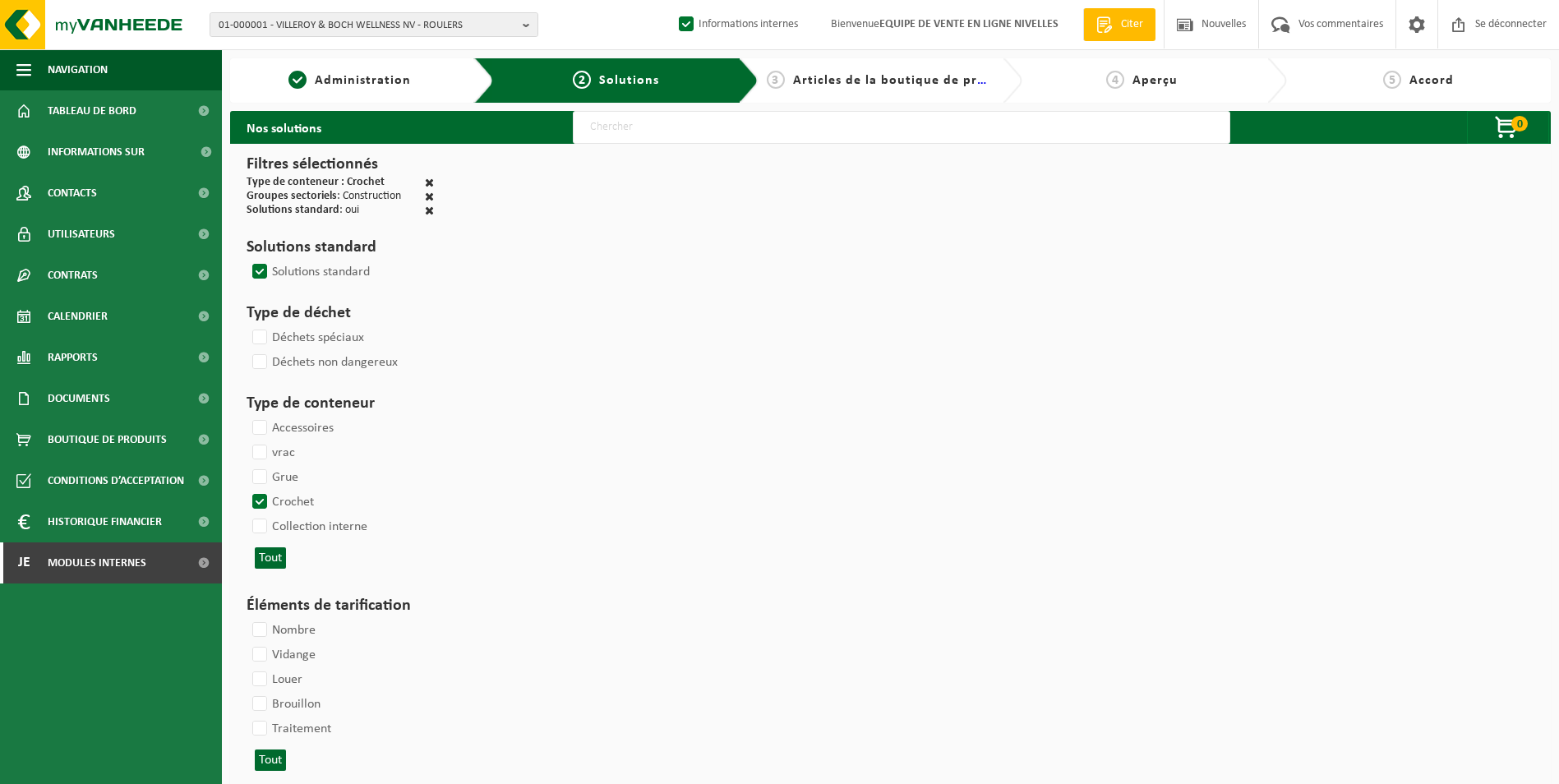
select select
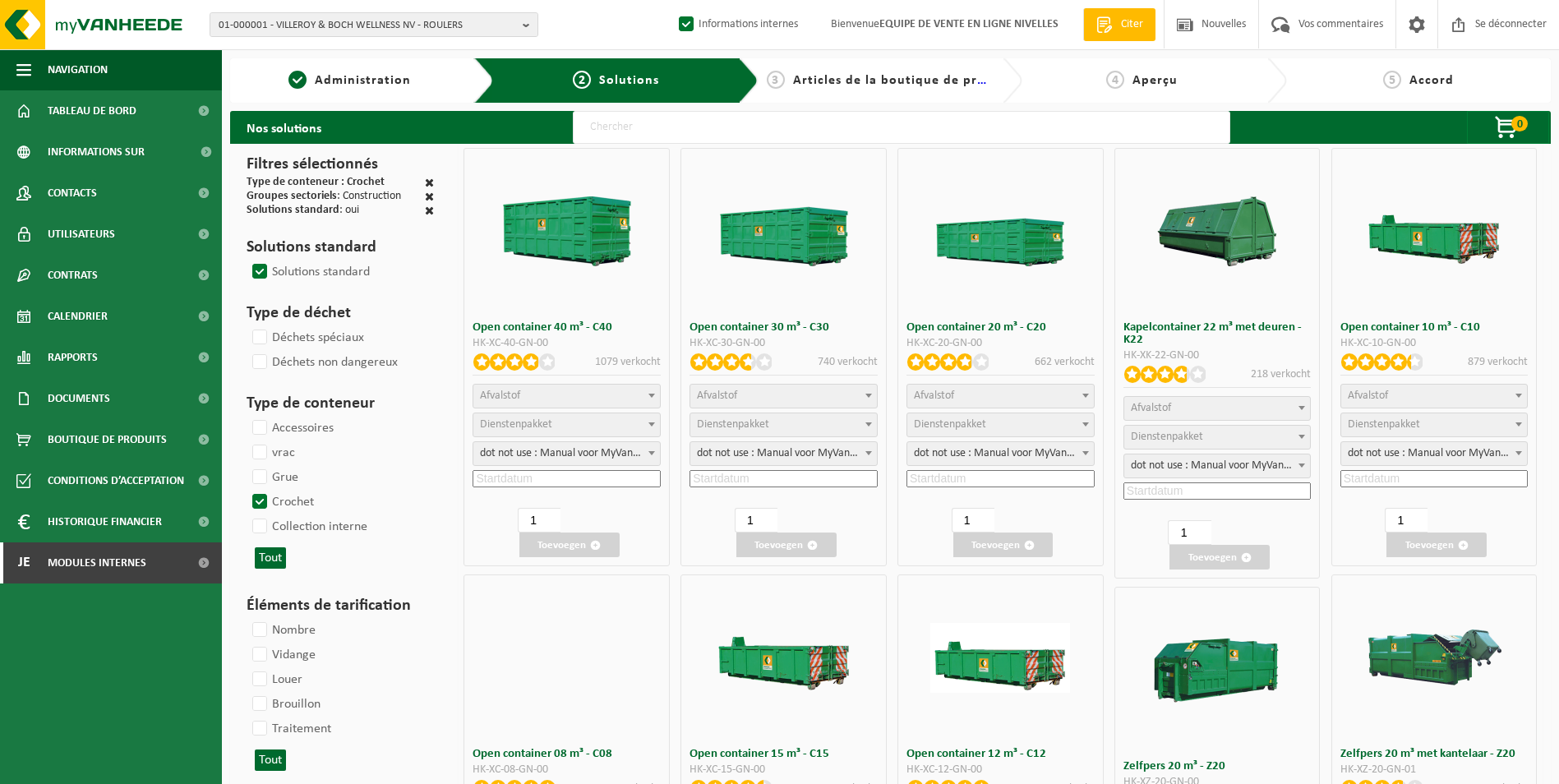
select select
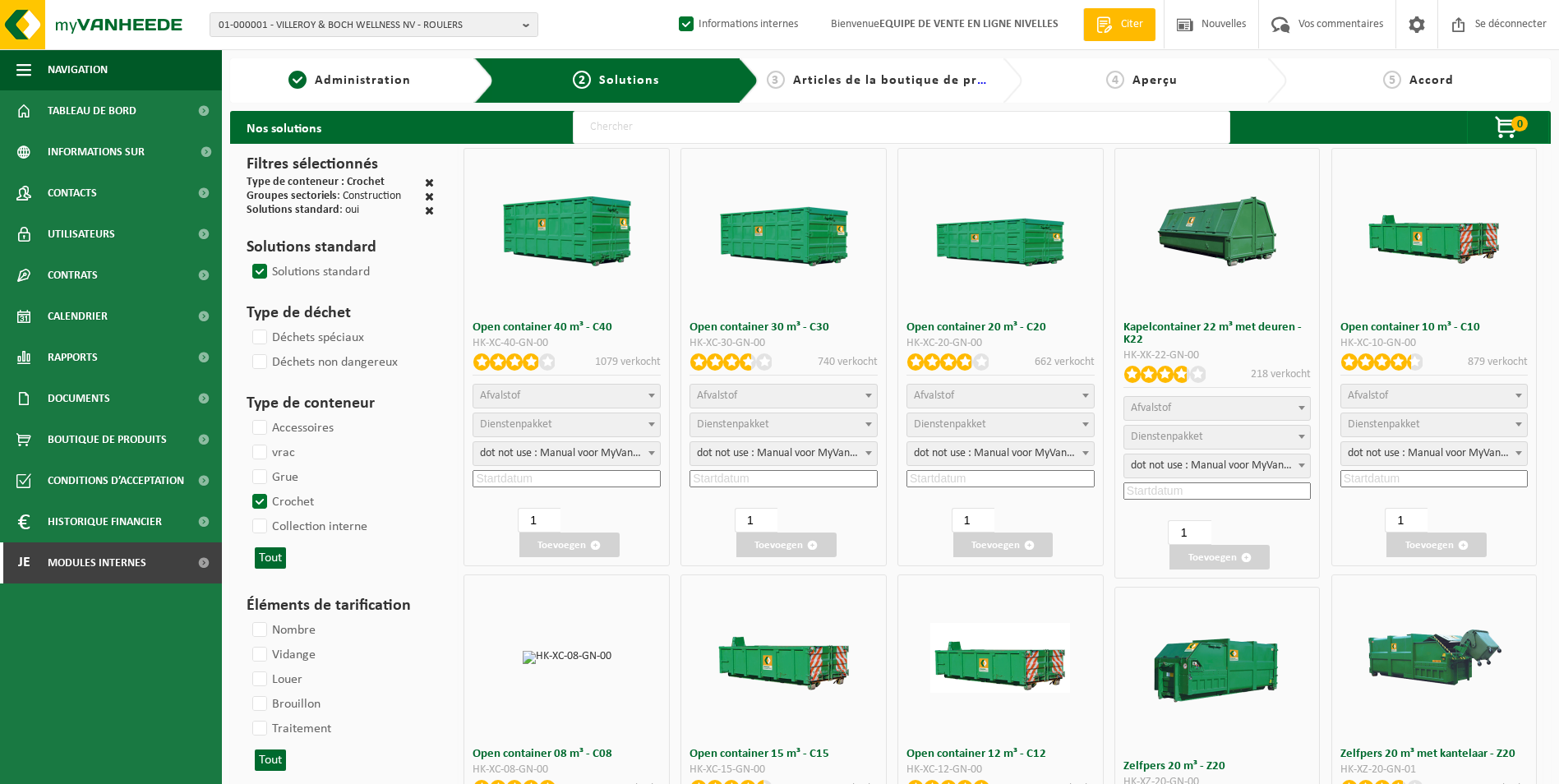
select select
select select "197"
select select
select select "8"
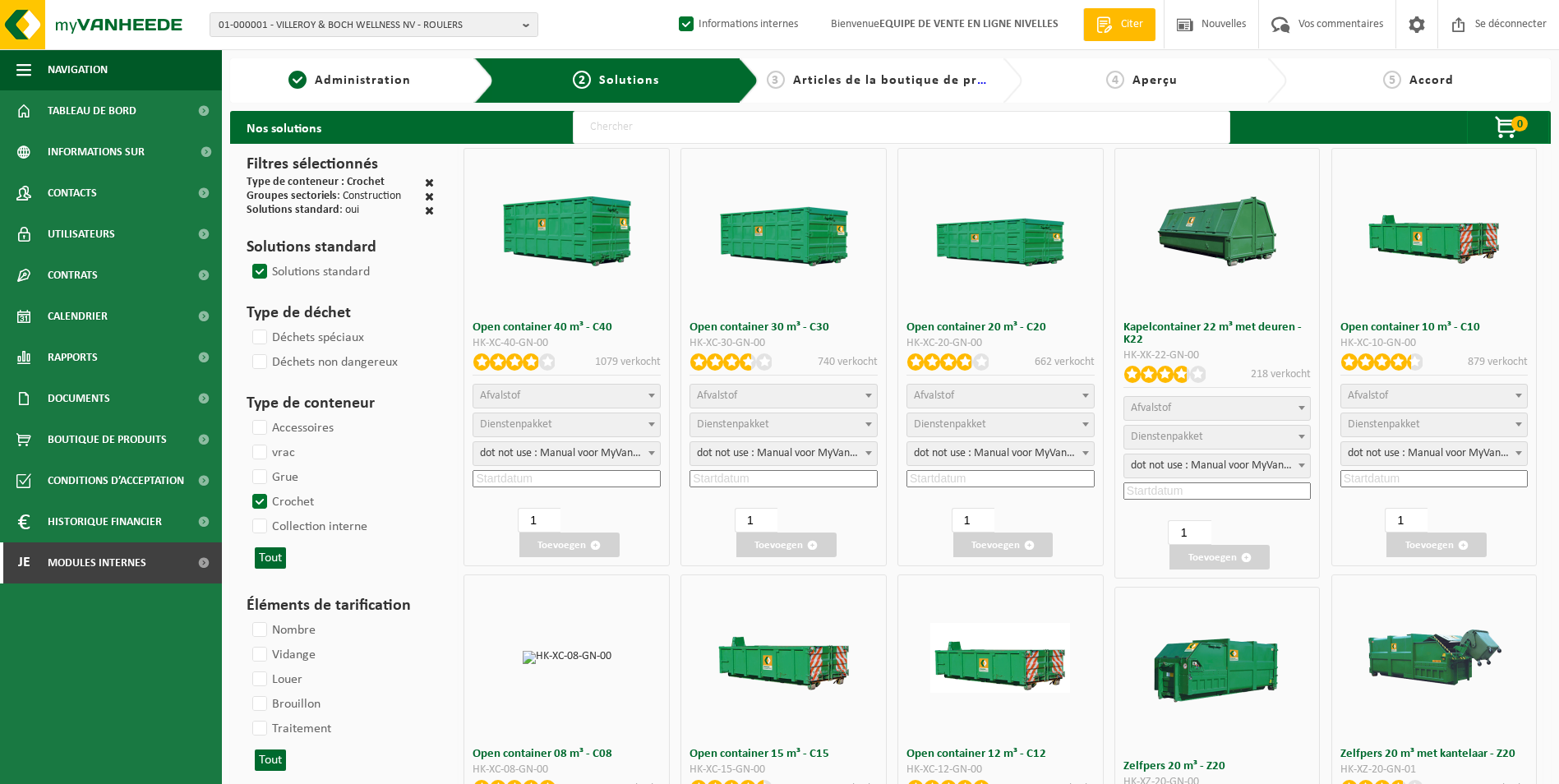
select select
select select "25"
select select "7"
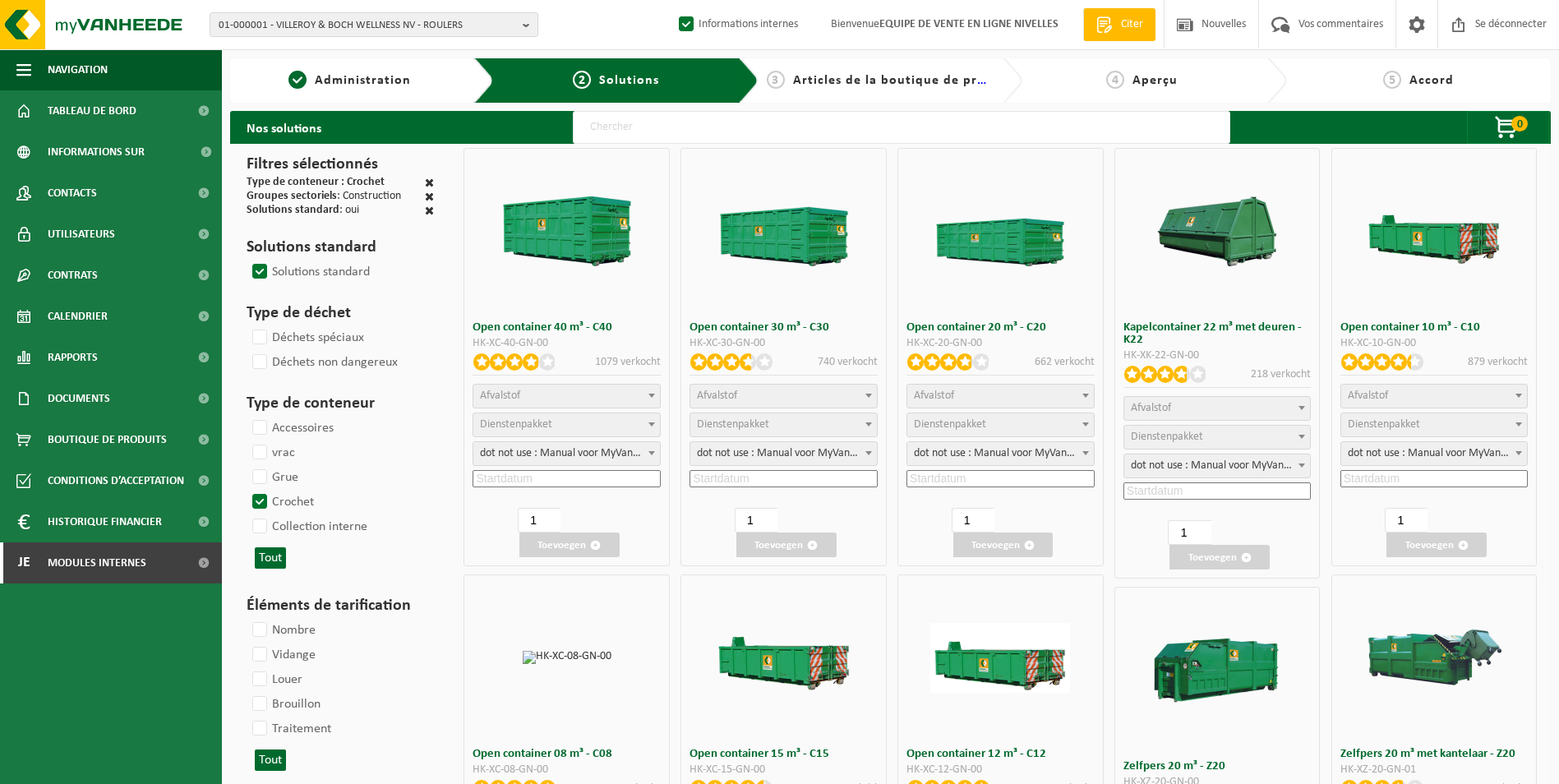
select select
select select "7"
select select
select select "25"
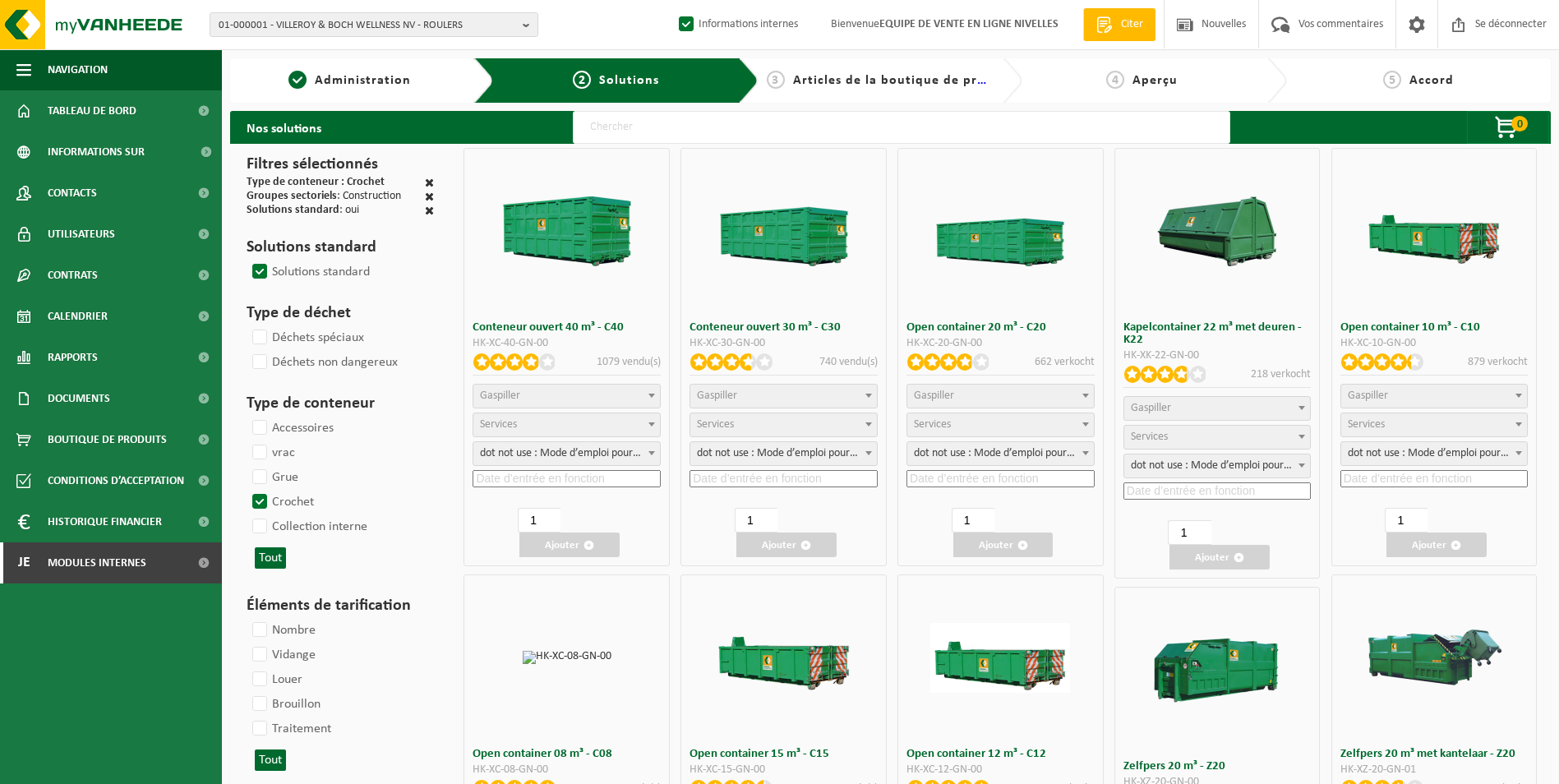
select select "25"
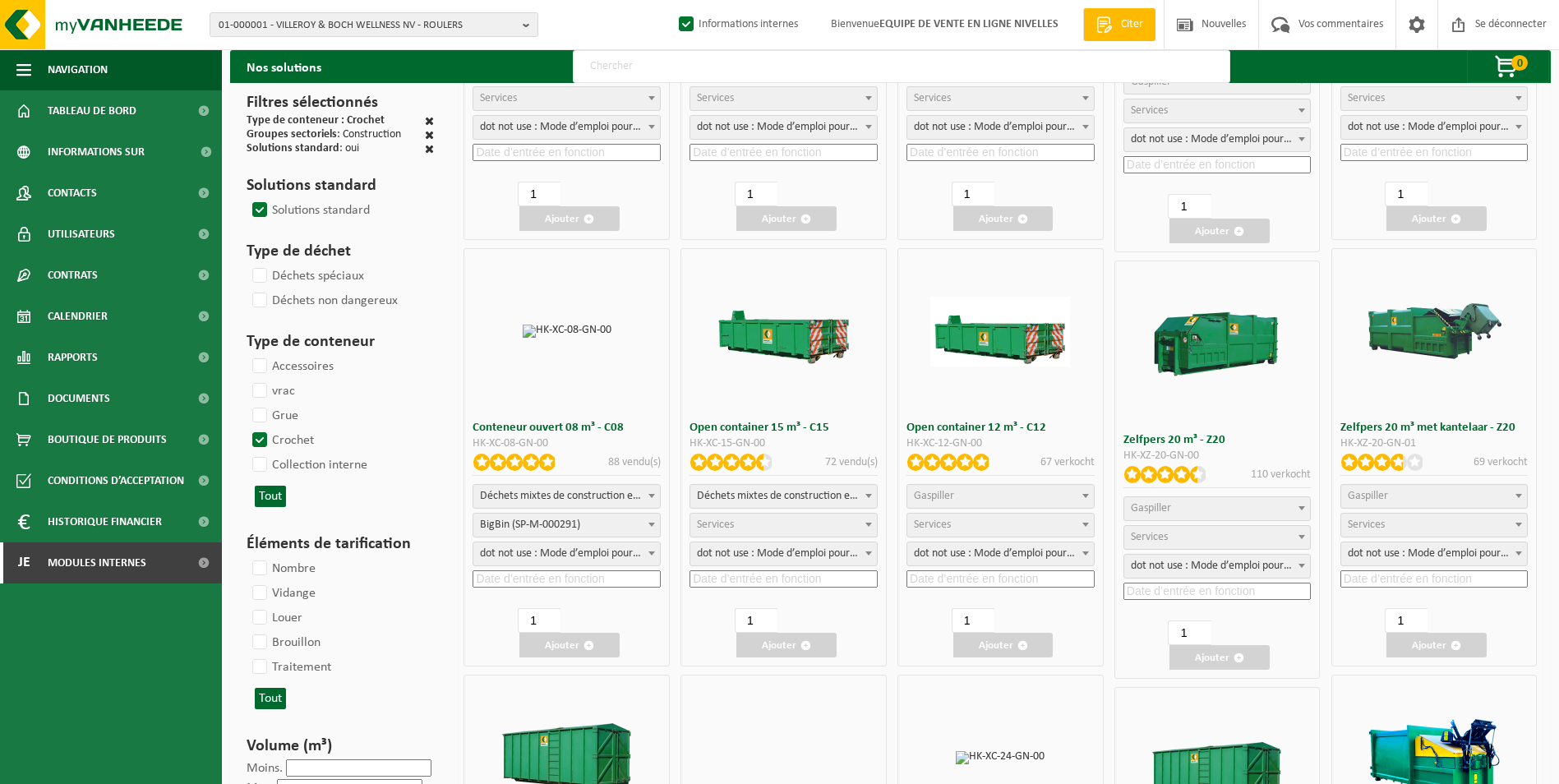
scroll to position [329, 0]
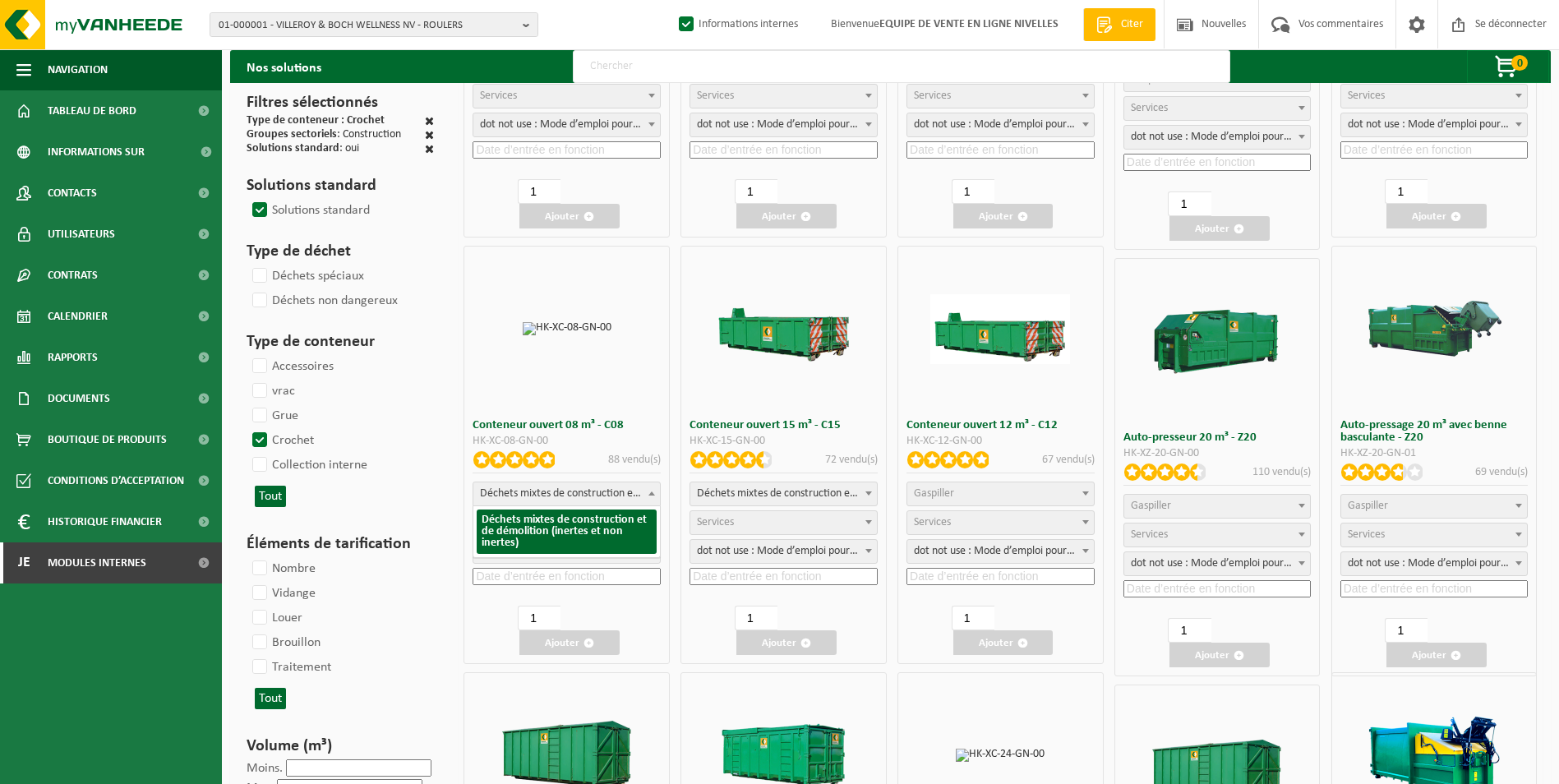
click at [598, 495] on span "Déchets mixtes de construction et de démolition (inertes et non inertes)" at bounding box center [567, 493] width 187 height 23
select select
select select "197"
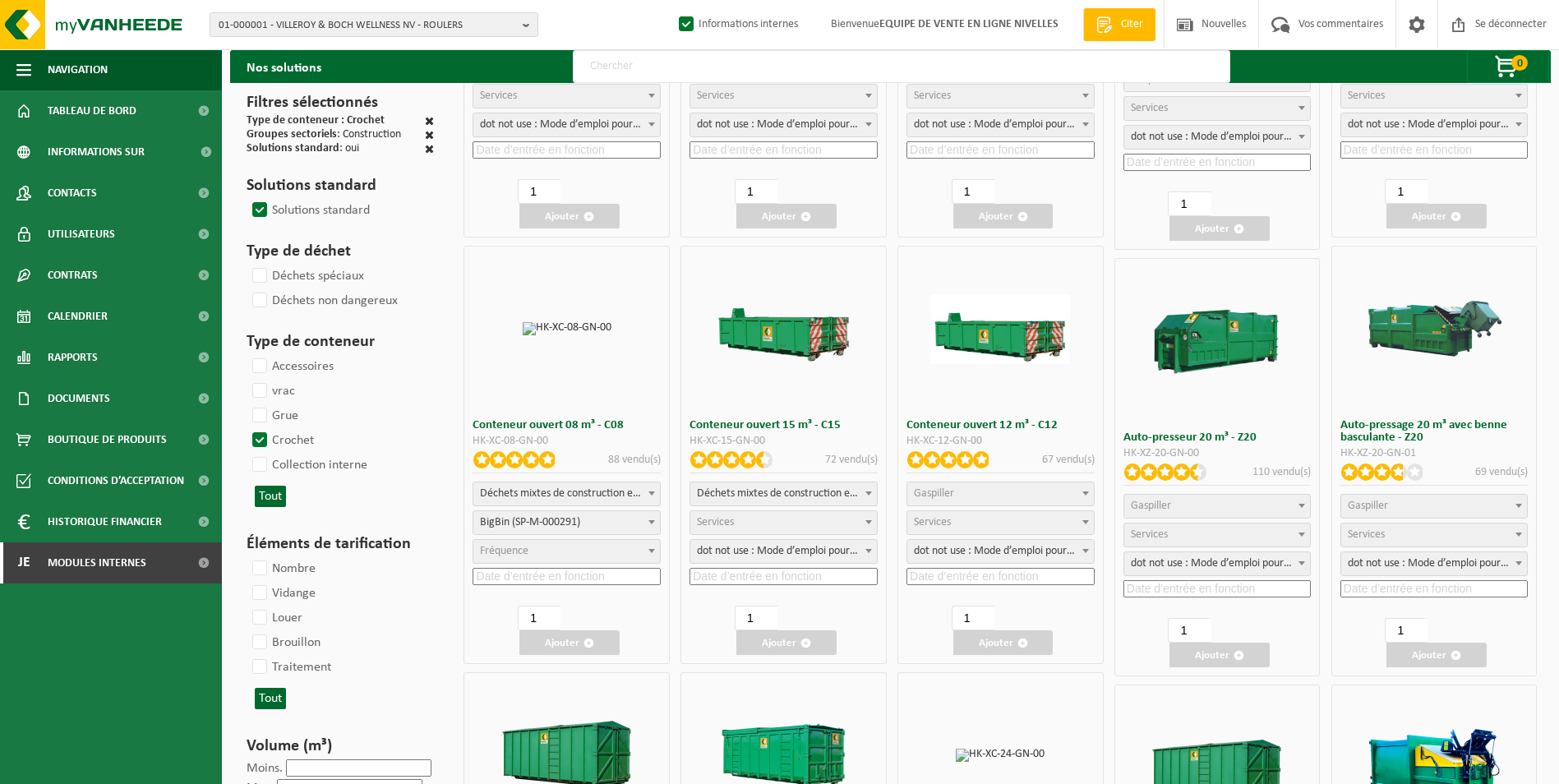
select select "25"
drag, startPoint x: 643, startPoint y: 523, endPoint x: 625, endPoint y: 534, distance: 21.1
click at [643, 523] on span "BigBin (SP-M-000291)" at bounding box center [567, 522] width 187 height 23
select select "25"
click at [593, 568] on input at bounding box center [567, 576] width 188 height 18
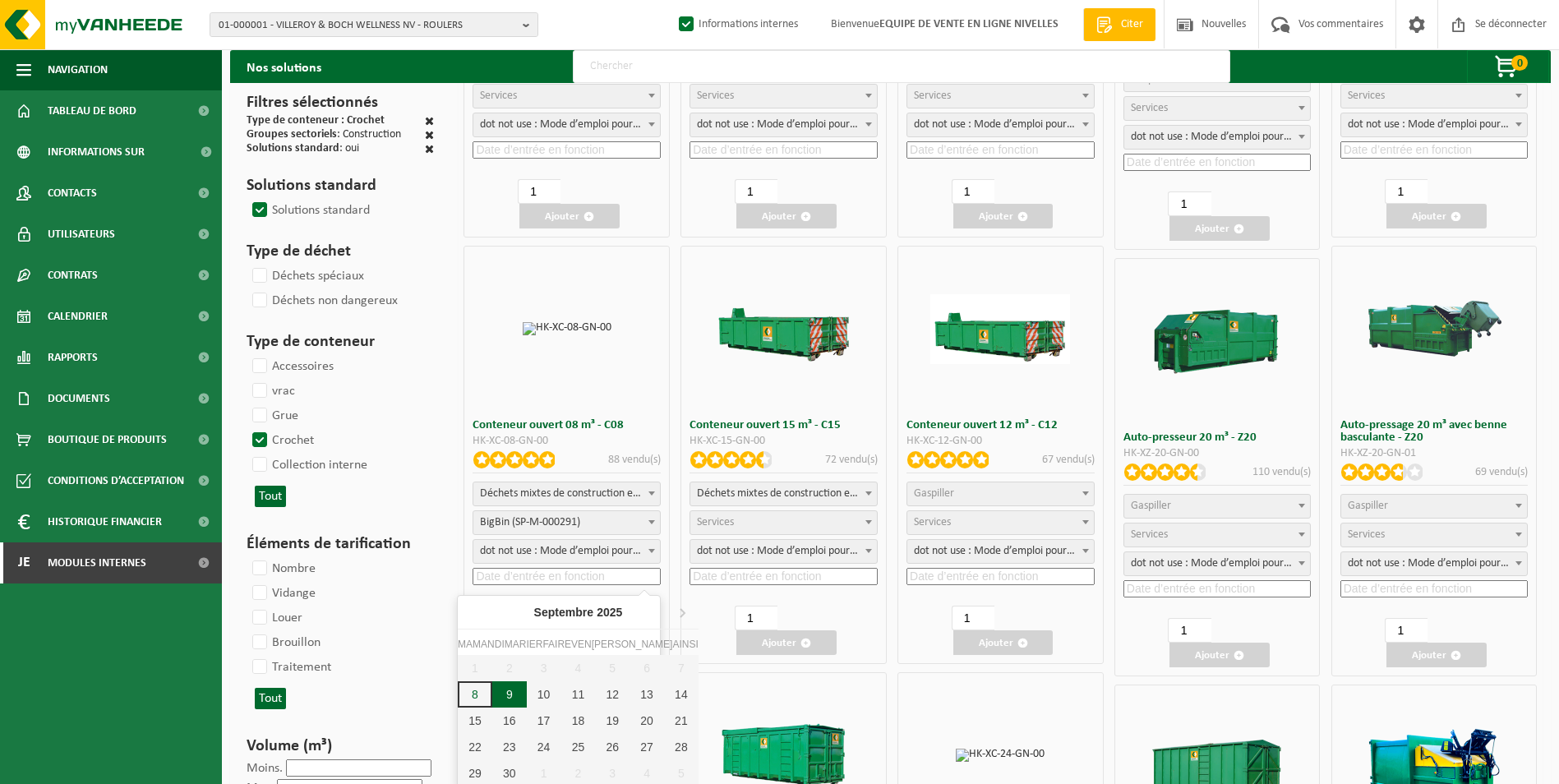
click at [504, 696] on div "9" at bounding box center [509, 694] width 34 height 26
type input "2025-09-09"
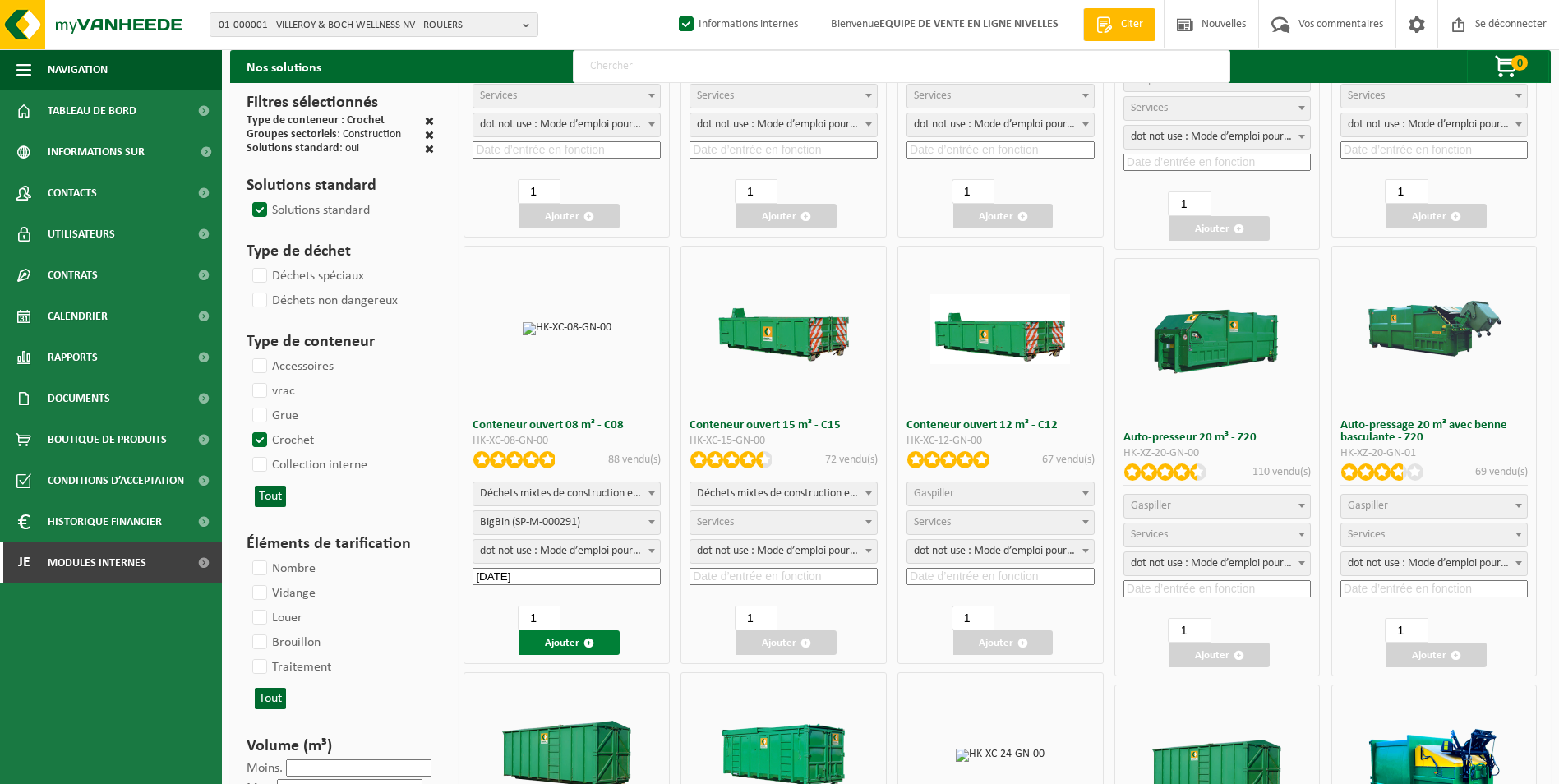
click at [556, 645] on font "Ajouter" at bounding box center [562, 644] width 34 height 11
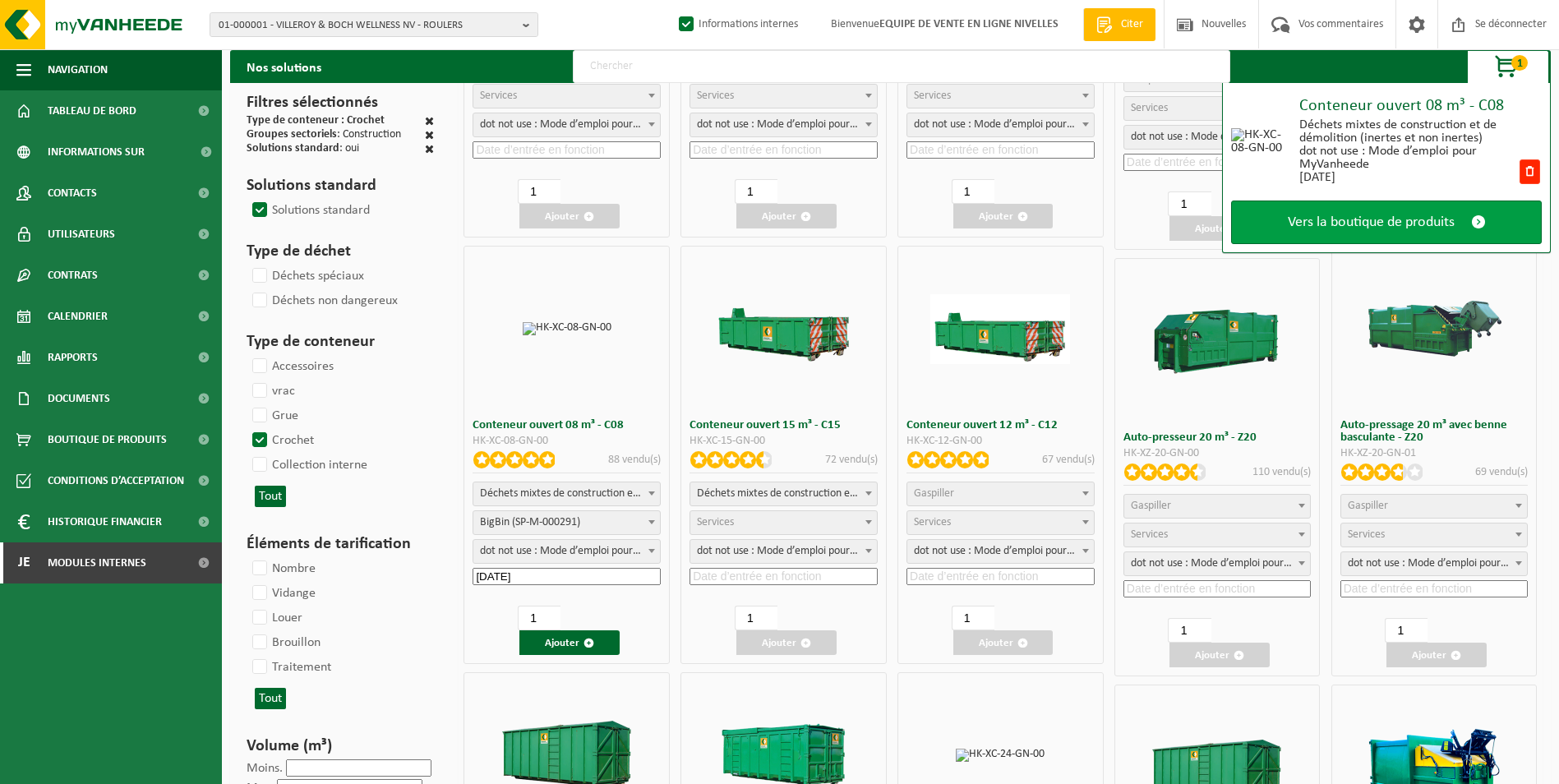
click at [1404, 234] on link "Vers la boutique de produits" at bounding box center [1386, 222] width 310 height 43
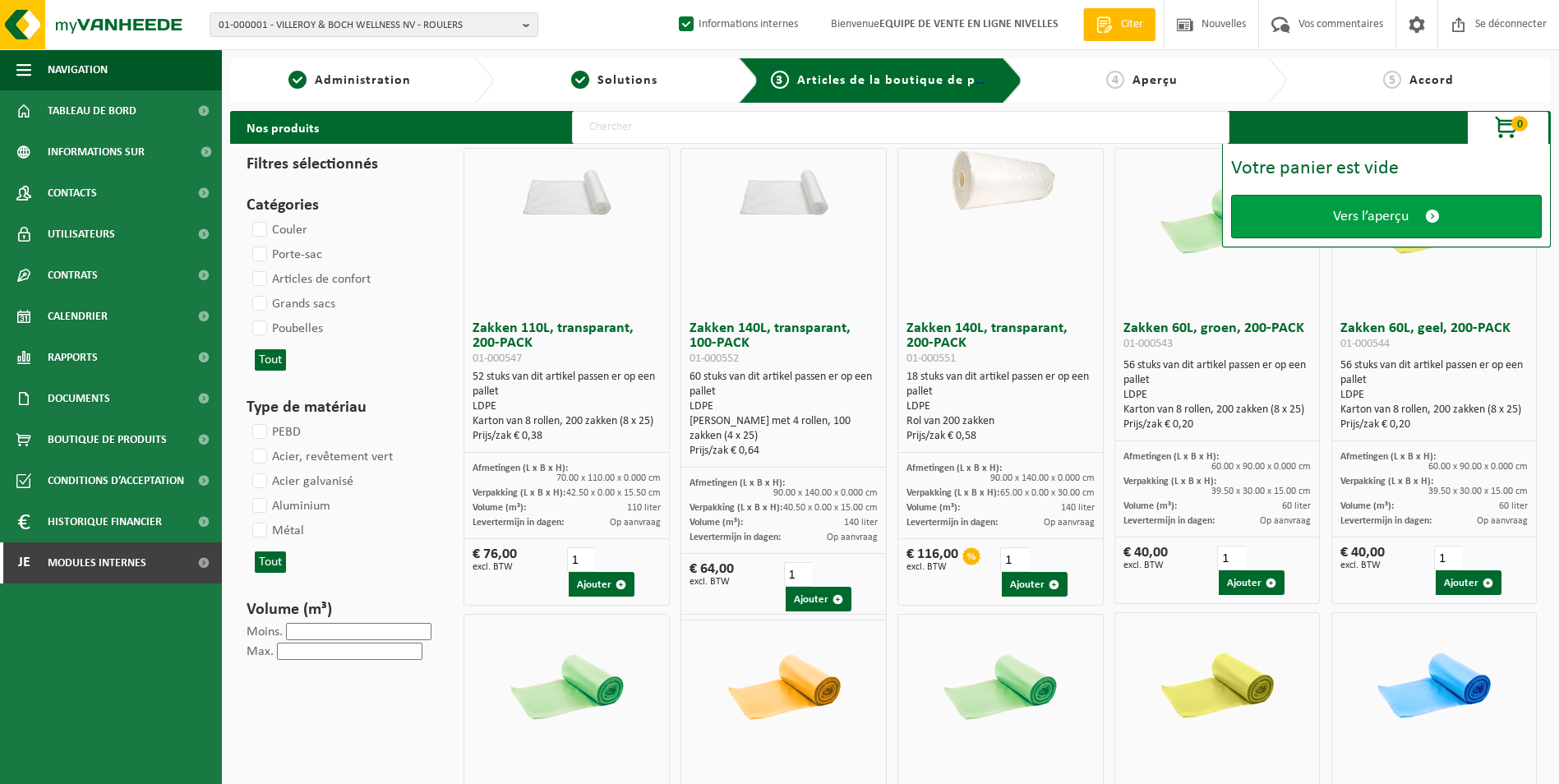
click at [1361, 208] on span "Vers l’aperçu" at bounding box center [1371, 216] width 76 height 18
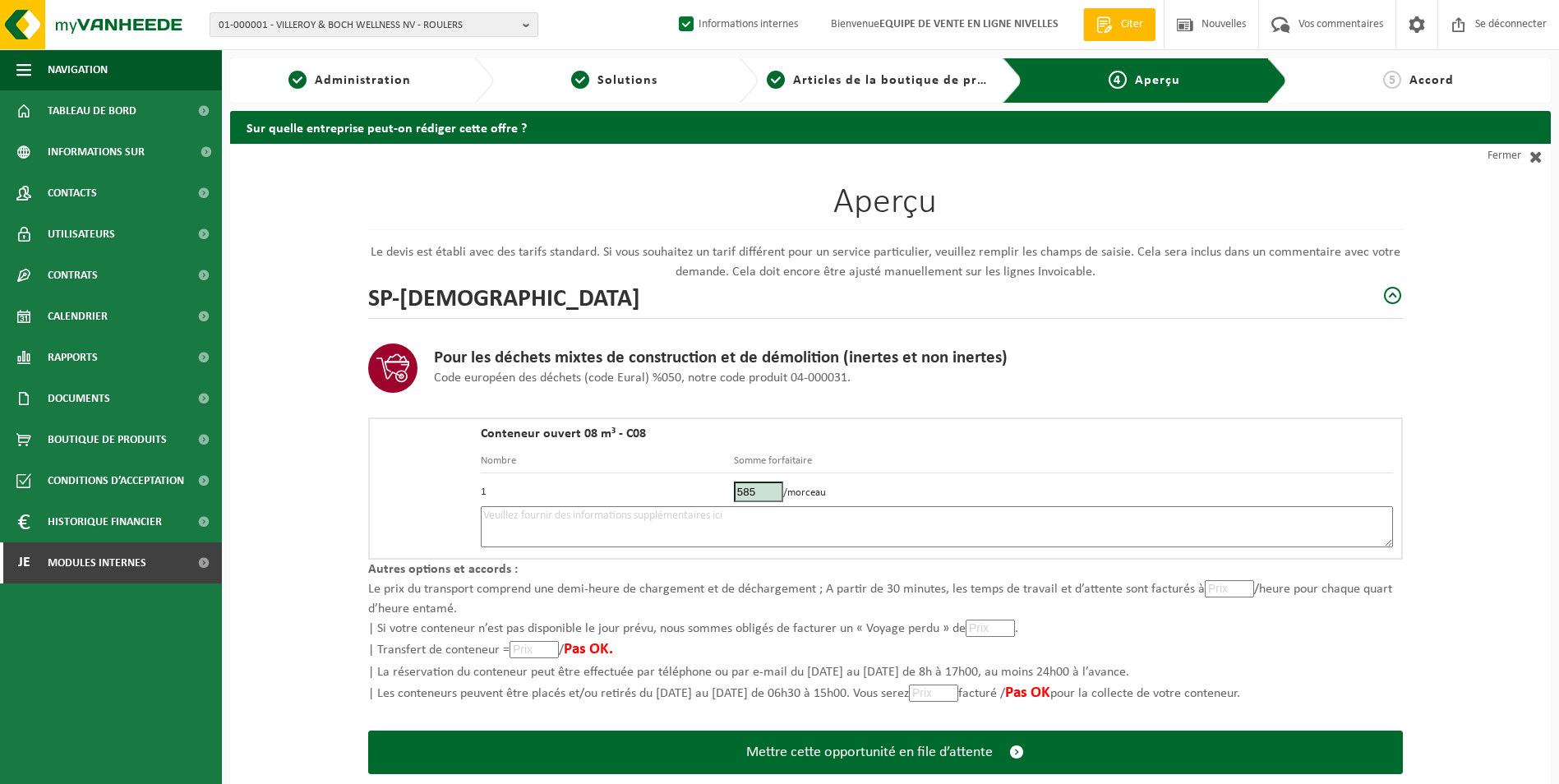
click at [705, 521] on textarea at bounding box center [937, 526] width 912 height 41
type textarea "p"
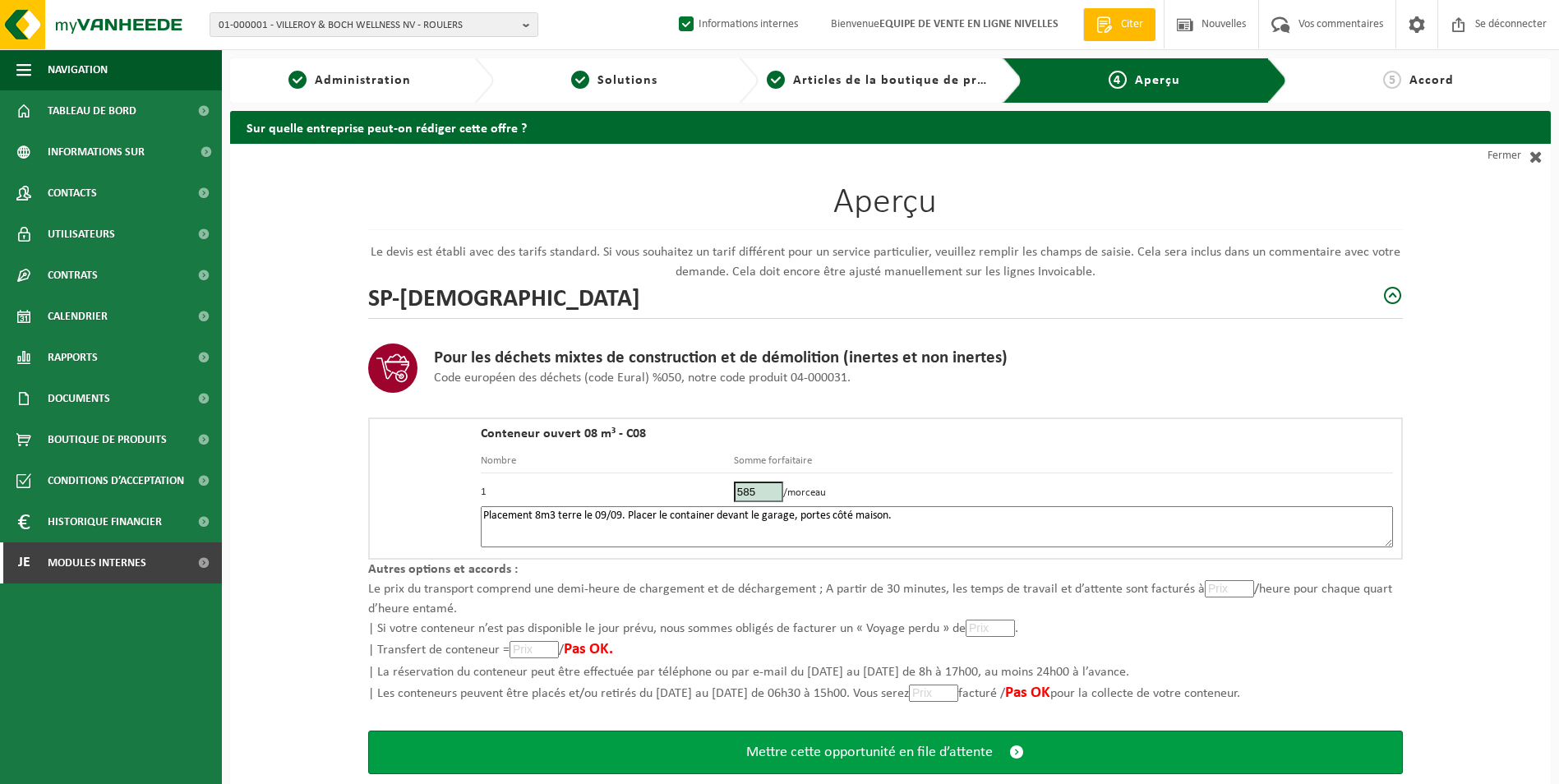
type textarea "Placement 8m3 terre le 09/09. Placer le container devant le garage, portes côté…"
click at [853, 758] on span "Mettre cette opportunité en file d’attente" at bounding box center [869, 752] width 247 height 18
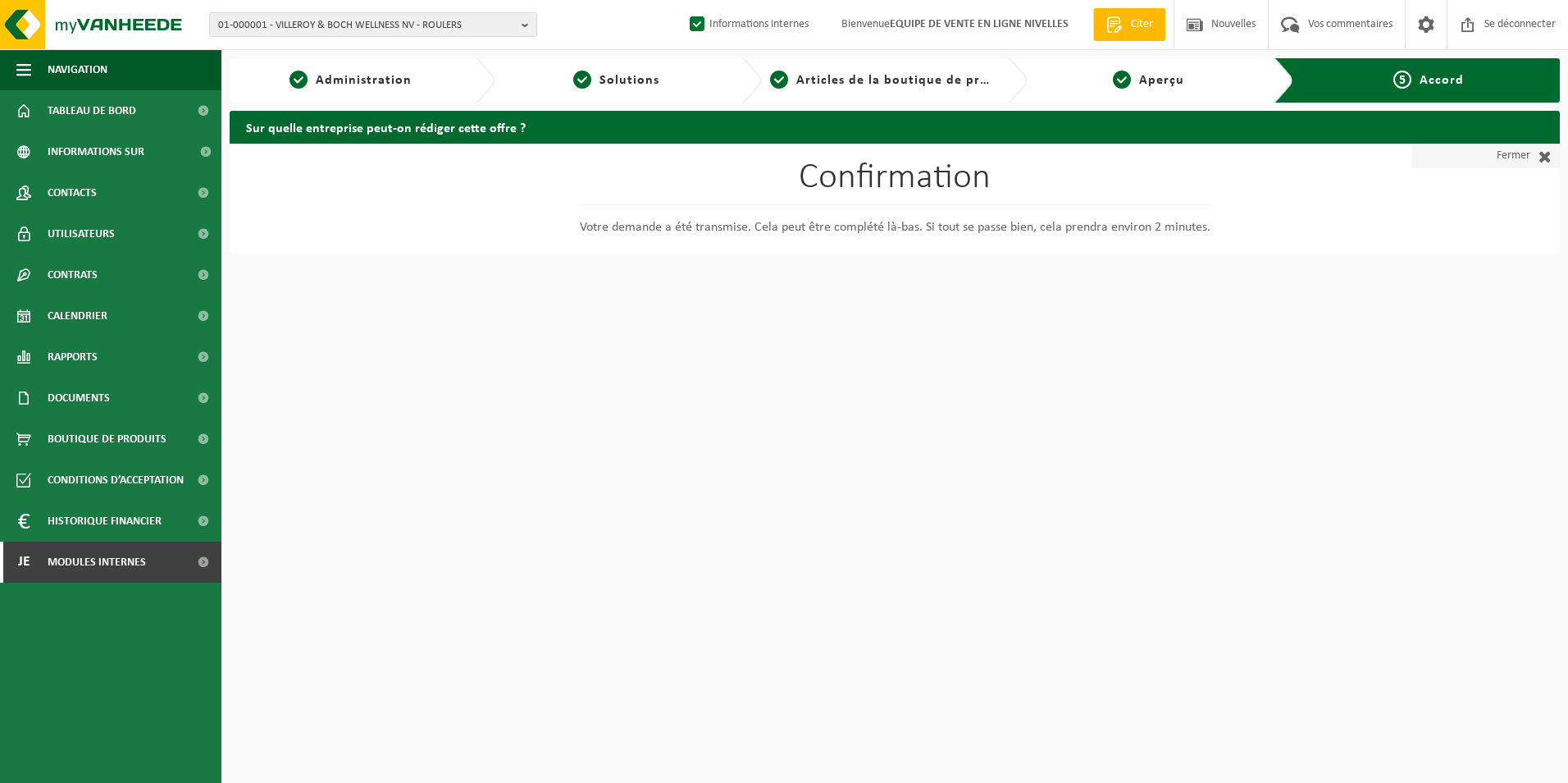
click at [1503, 158] on font "Fermer" at bounding box center [1514, 156] width 33 height 25
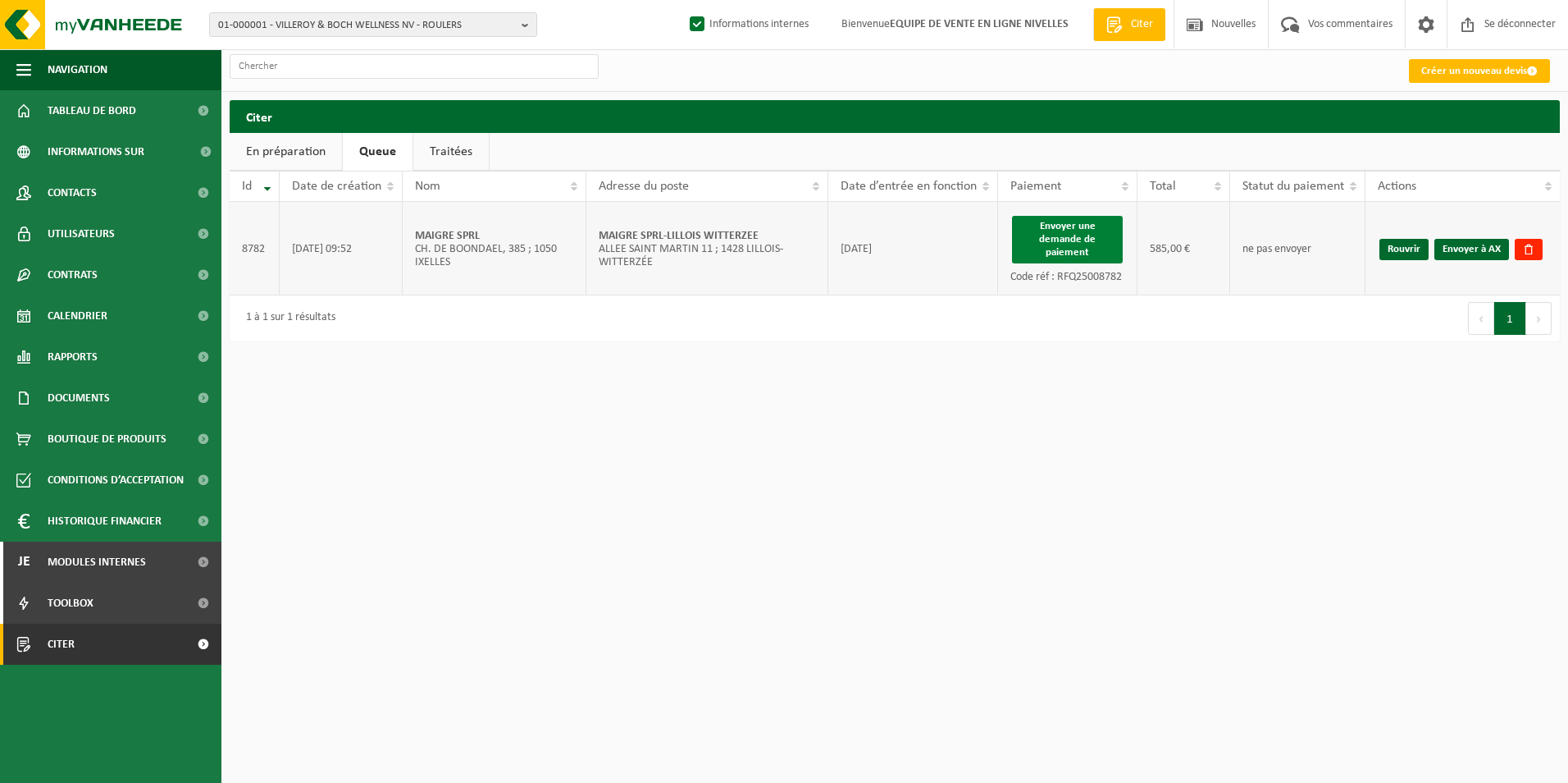
click at [1075, 238] on button "Envoyer une demande de paiement" at bounding box center [1067, 240] width 111 height 48
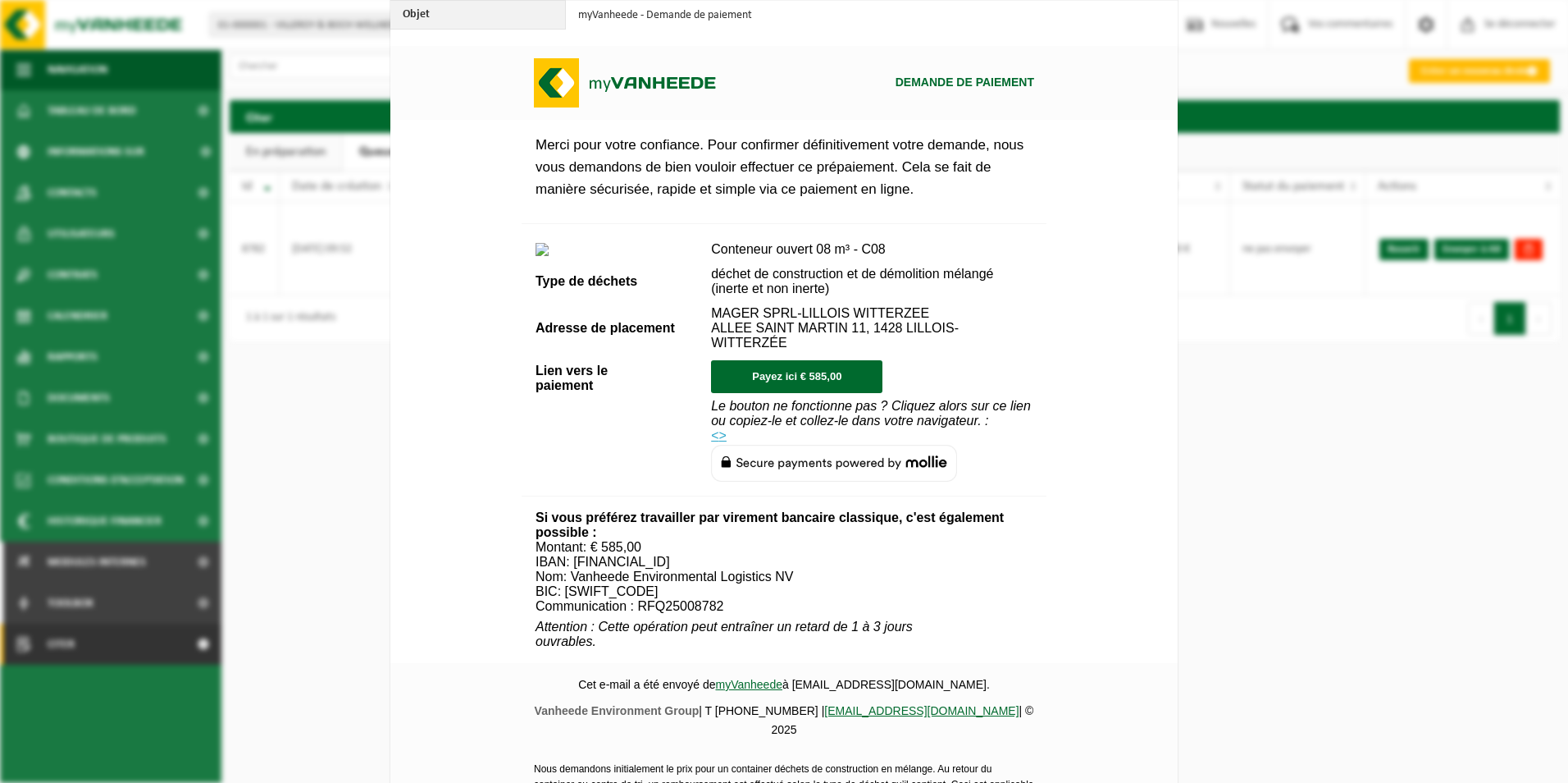
scroll to position [575, 0]
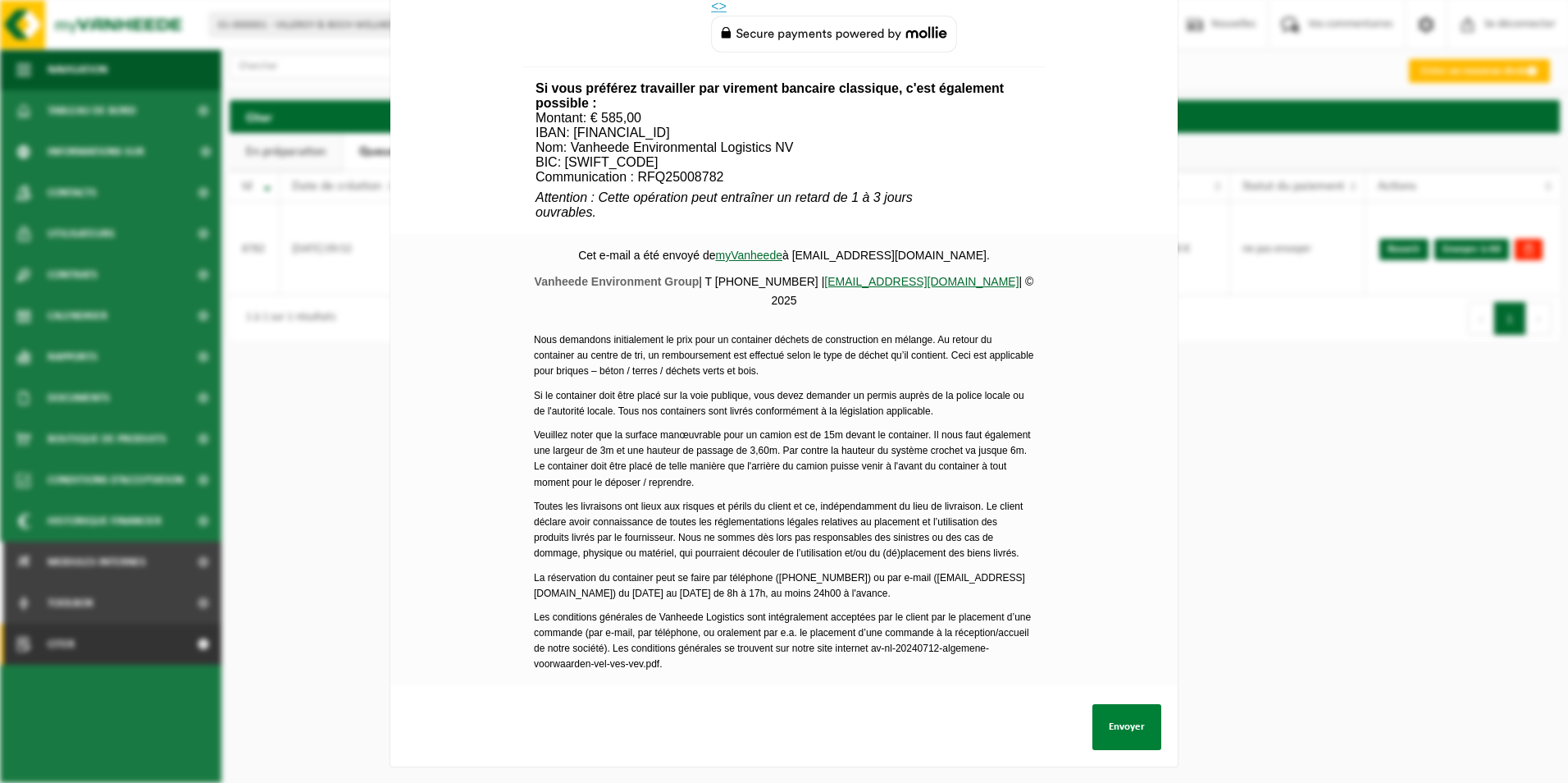
click at [1121, 715] on button "Envoyer" at bounding box center [1126, 728] width 69 height 46
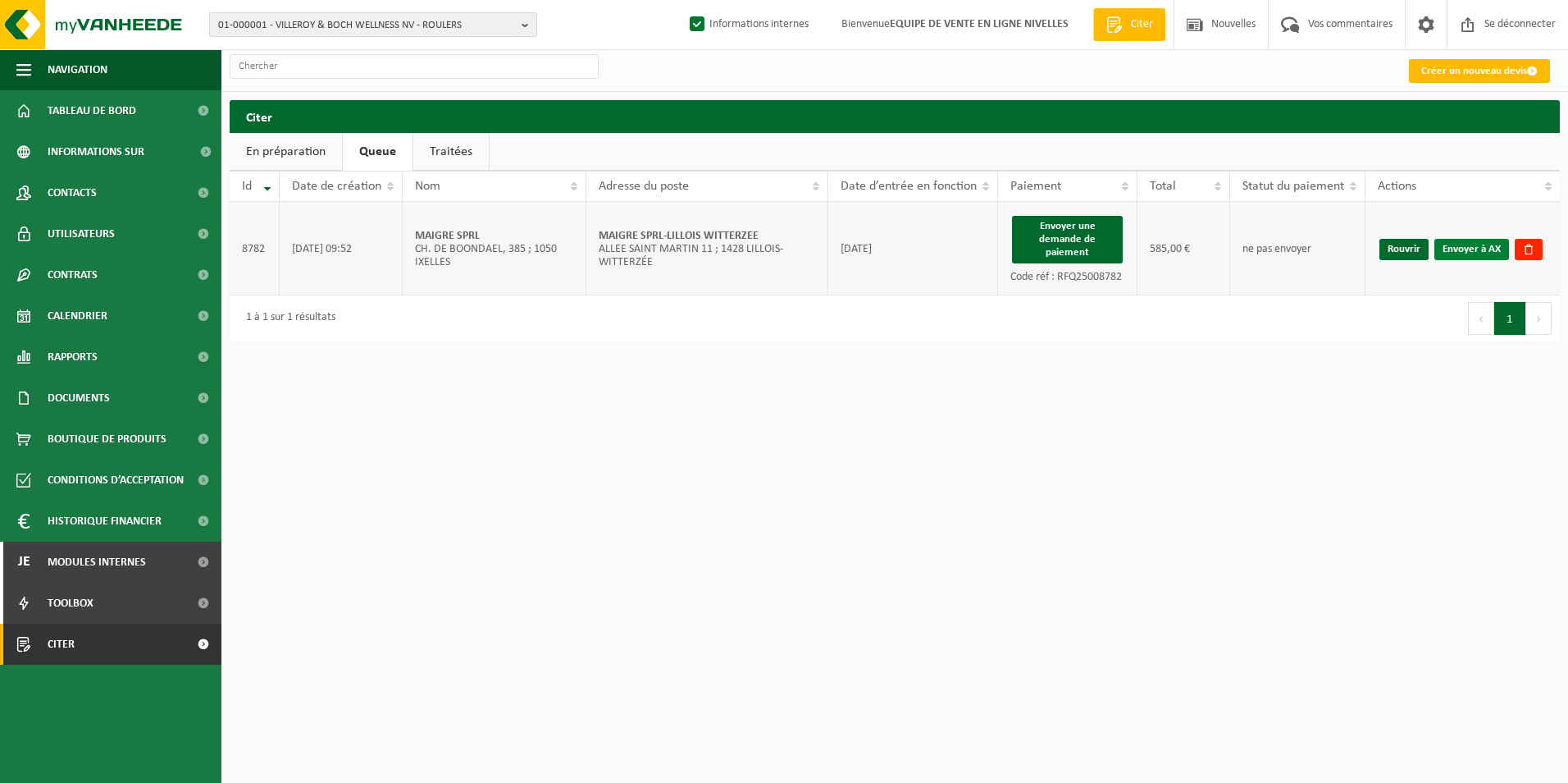
click at [1478, 255] on link "Envoyer à AX" at bounding box center [1471, 249] width 75 height 21
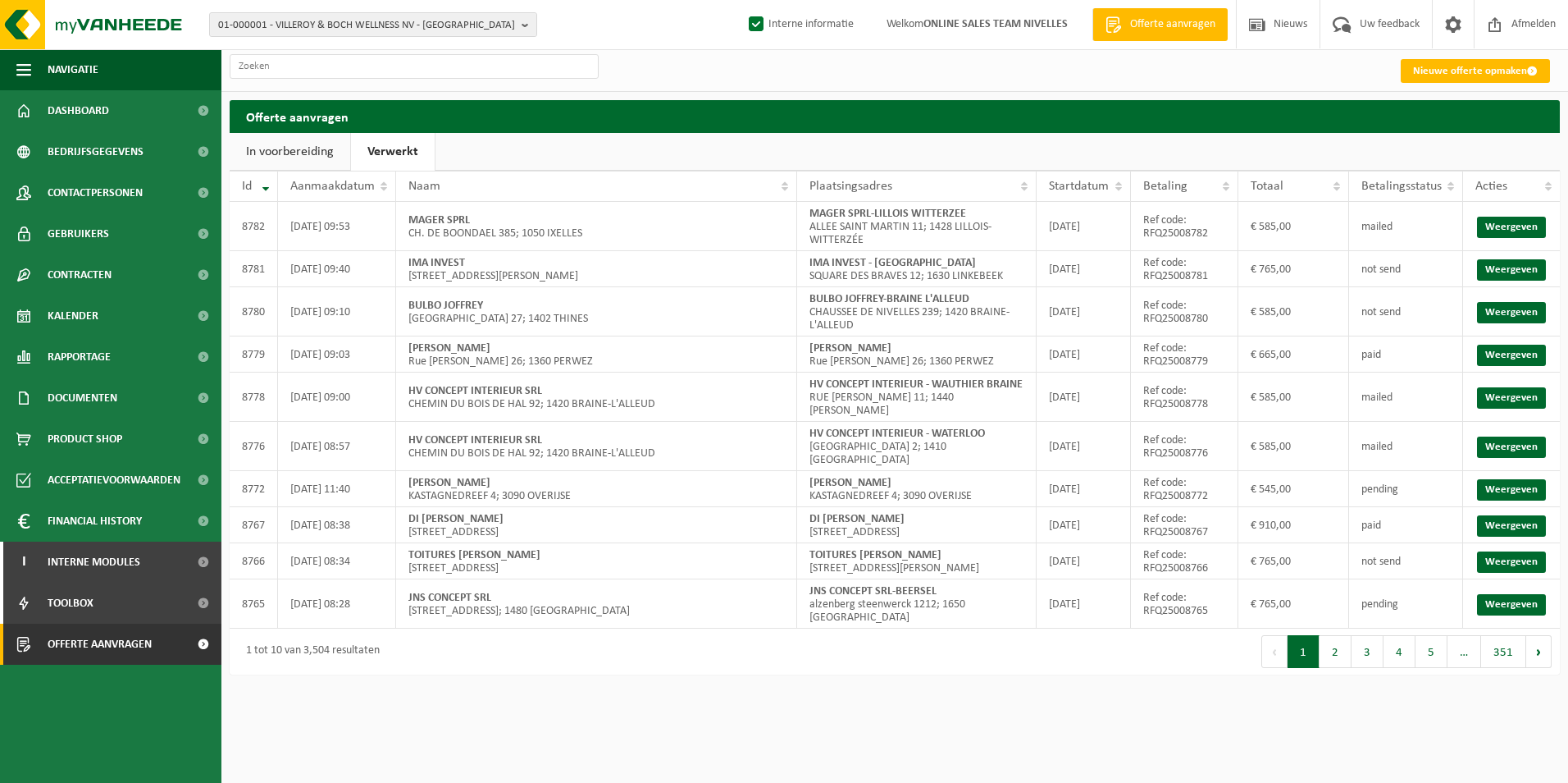
click at [407, 149] on link "Verwerkt" at bounding box center [393, 151] width 84 height 38
drag, startPoint x: 812, startPoint y: 207, endPoint x: 979, endPoint y: 214, distance: 167.1
click at [979, 214] on td "MAGER SPRL-LILLOIS WITTERZEE ALLEE SAINT MARTIN 11; 1428 LILLOIS-WITTERZÉE" at bounding box center [917, 226] width 240 height 49
copy strong "MAGER SPRL-LILLOIS WITTERZEE"
click at [305, 20] on span "01-000001 - VILLEROY & BOCH WELLNESS NV - ROESELARE" at bounding box center [367, 25] width 297 height 25
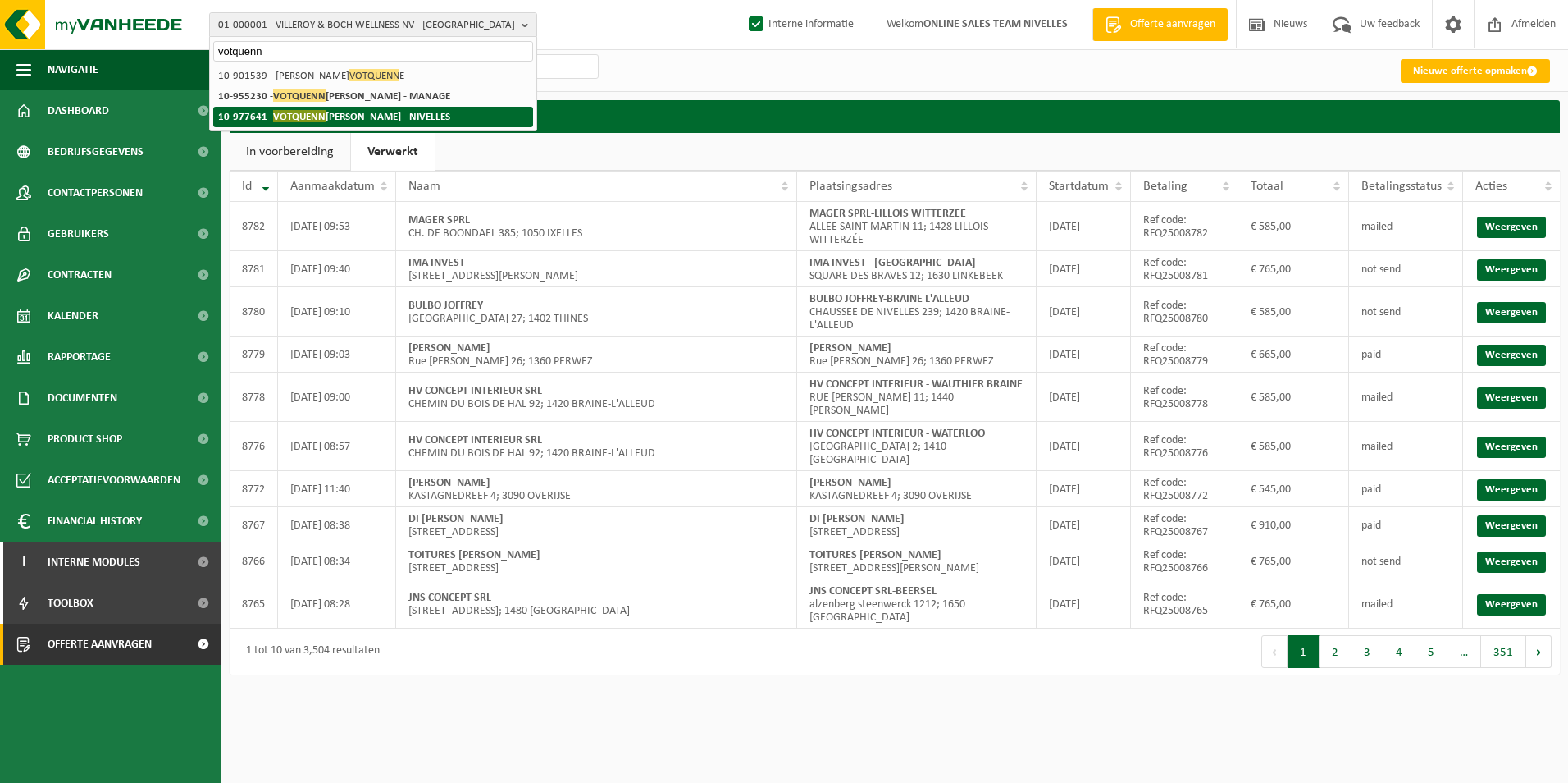
type input "votquenn"
click at [331, 120] on strong "10-977641 - VOTQUENN E MARTINE - NIVELLES" at bounding box center [335, 115] width 232 height 12
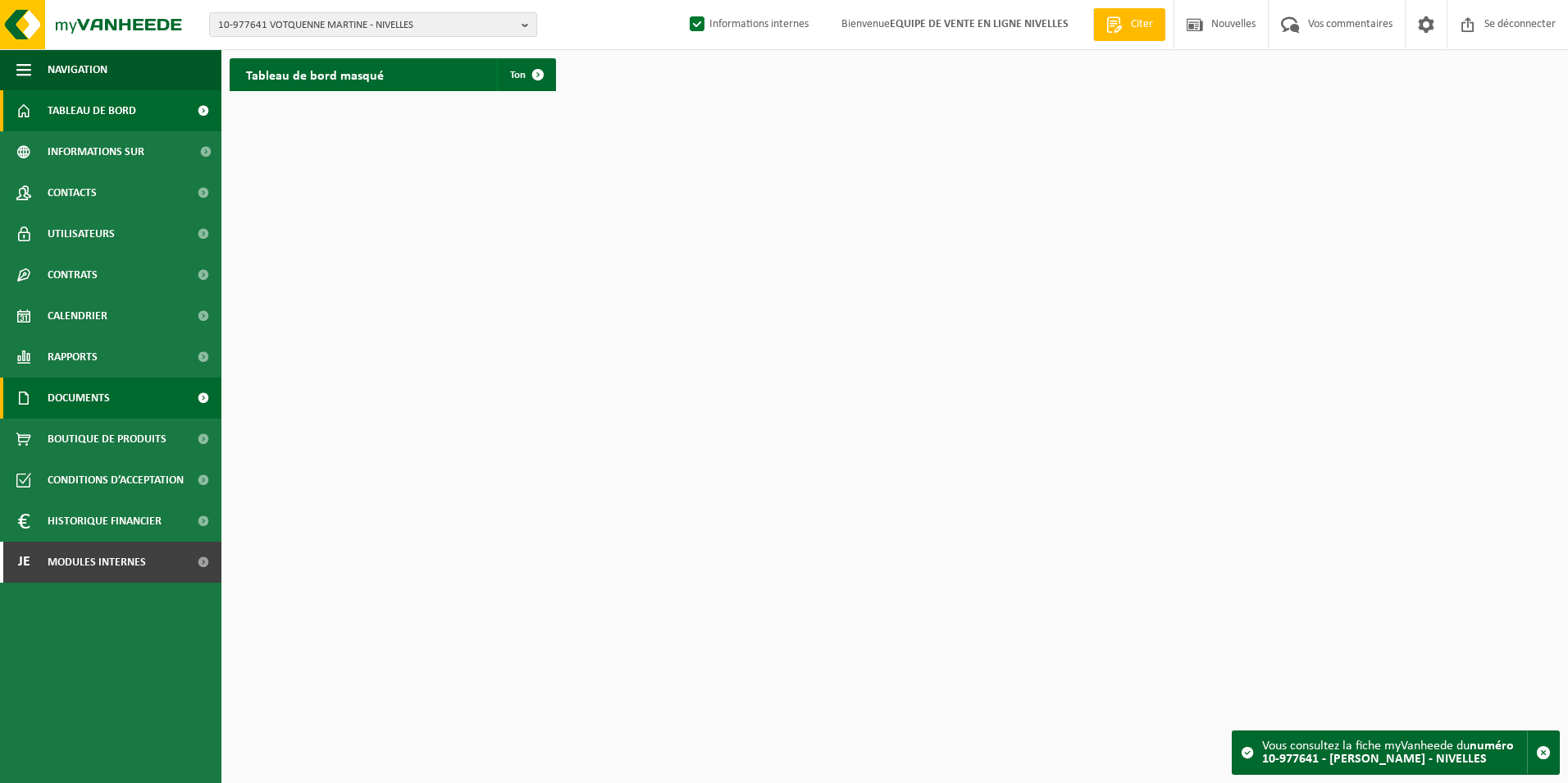
click at [86, 394] on span "Documents" at bounding box center [79, 397] width 63 height 41
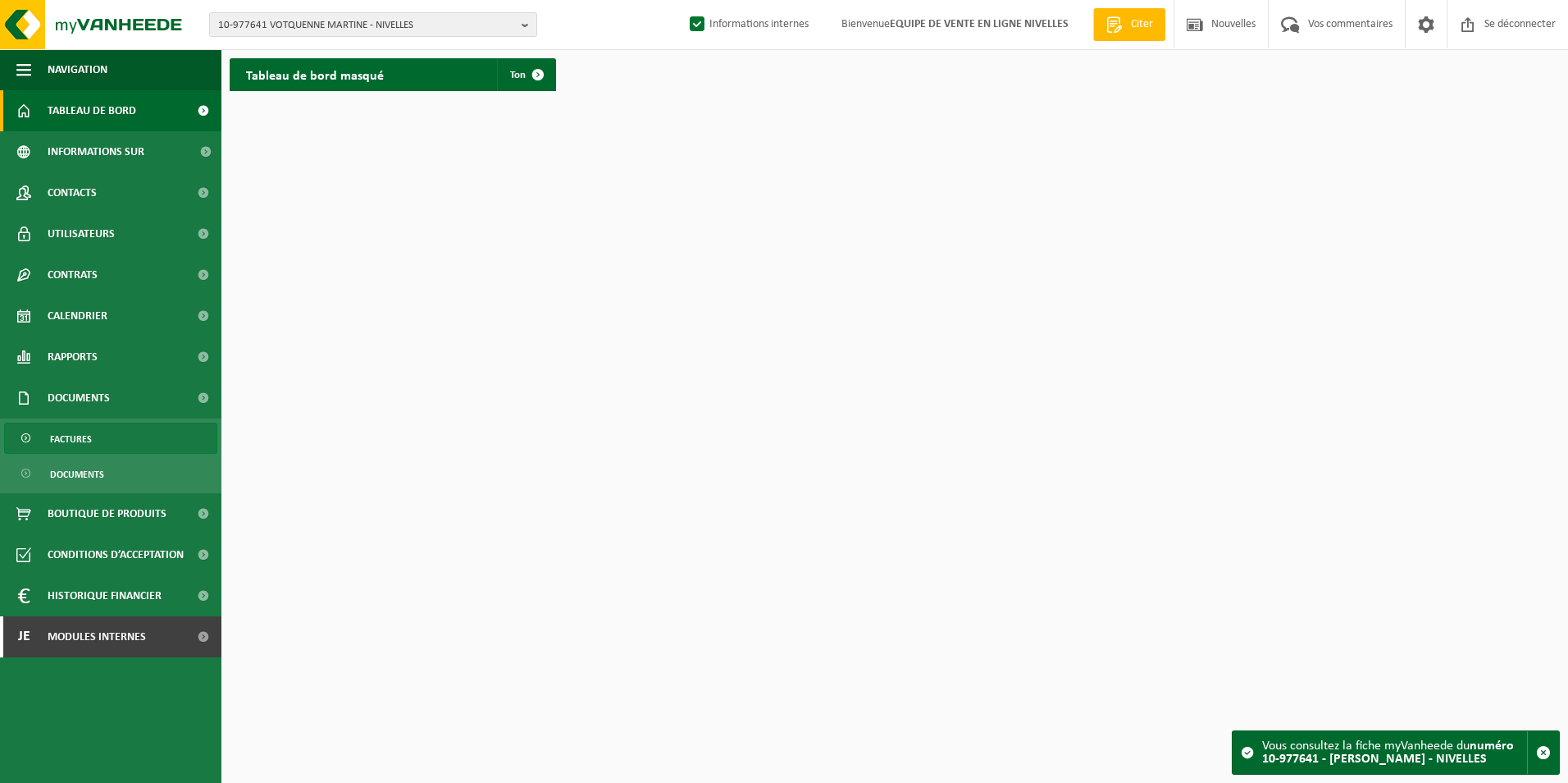
click at [66, 438] on span "Factures" at bounding box center [70, 439] width 41 height 31
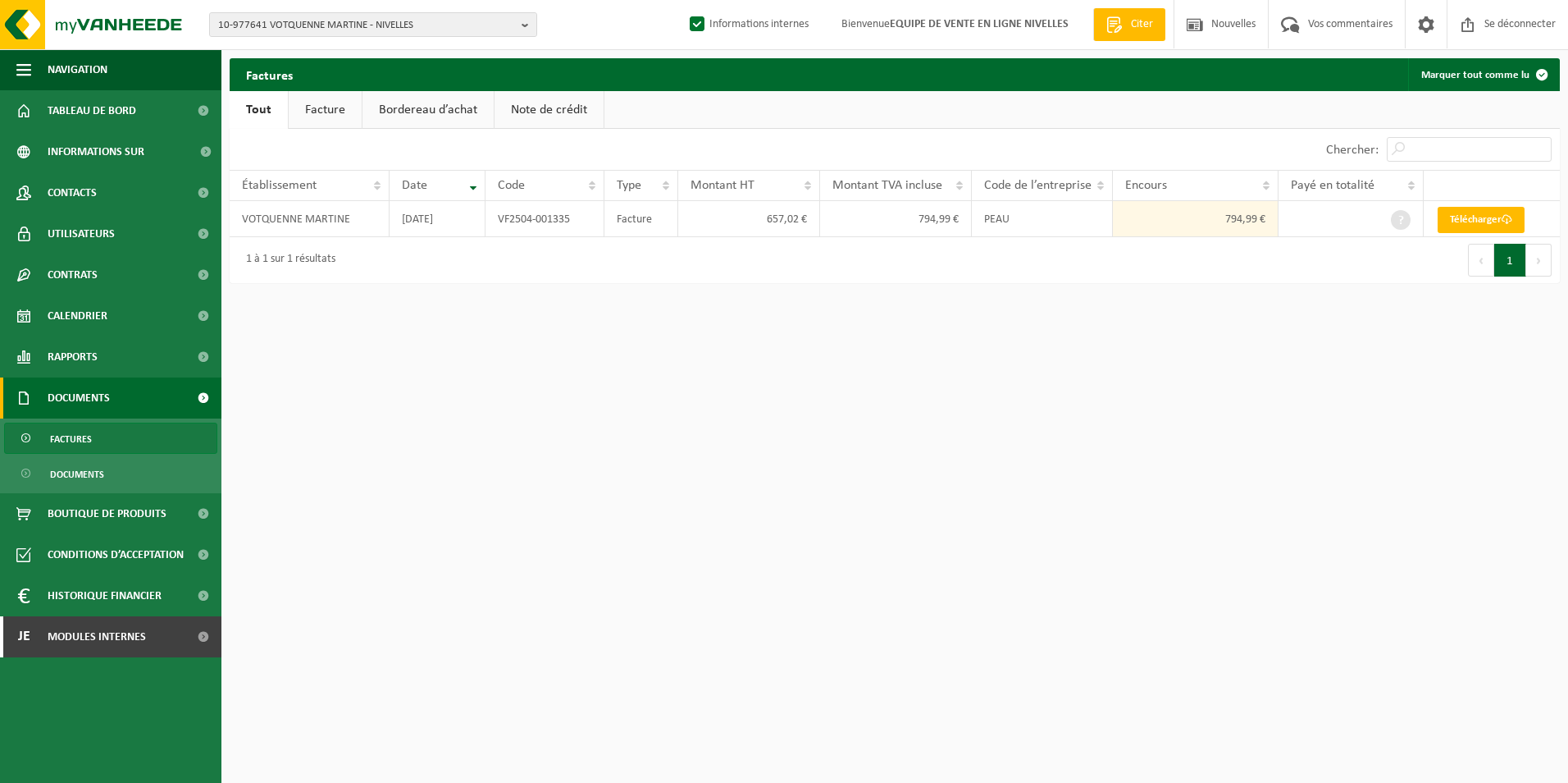
click at [310, 113] on link "Facture" at bounding box center [324, 110] width 73 height 38
click at [1471, 215] on font "Télécharger" at bounding box center [1480, 219] width 52 height 11
click at [51, 632] on span "Modules internes" at bounding box center [97, 636] width 99 height 41
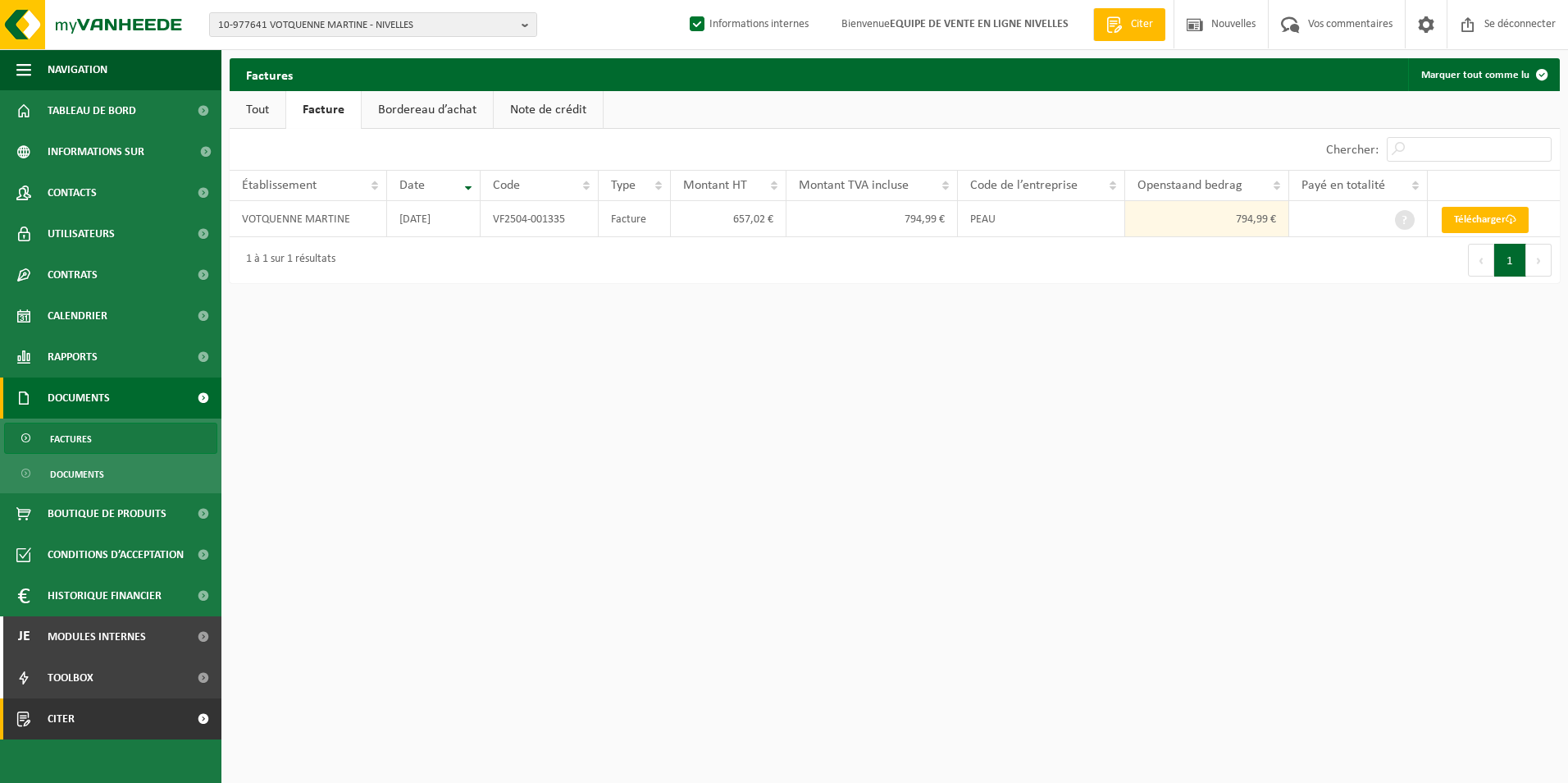
click at [57, 719] on span "Citer" at bounding box center [61, 718] width 27 height 41
